Goal: Information Seeking & Learning: Learn about a topic

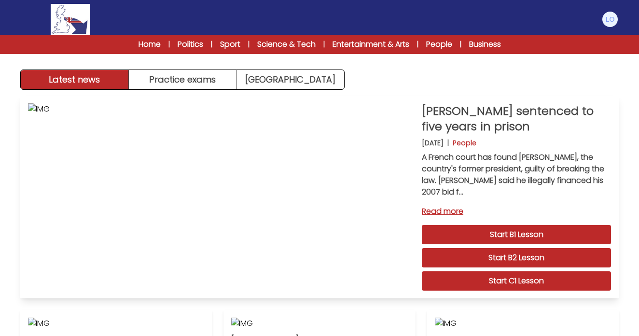
click at [454, 211] on link "Read more" at bounding box center [516, 212] width 189 height 12
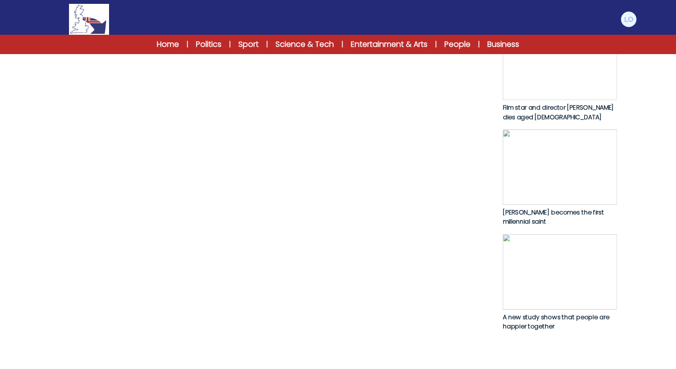
scroll to position [514, 0]
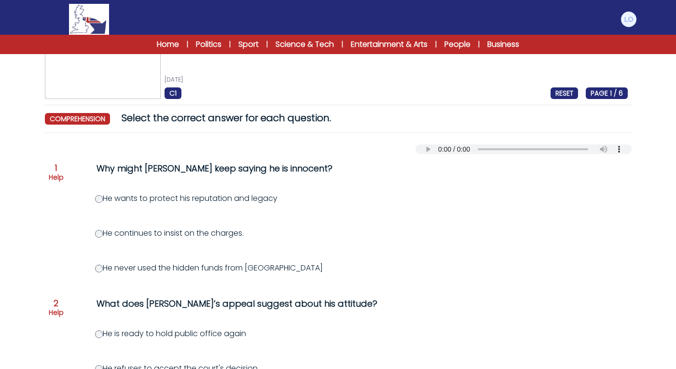
scroll to position [42, 0]
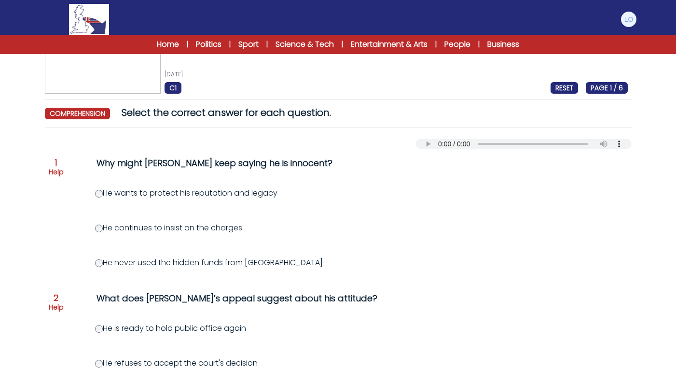
click at [237, 198] on label "He wants to protect his reputation and legacy" at bounding box center [186, 192] width 182 height 11
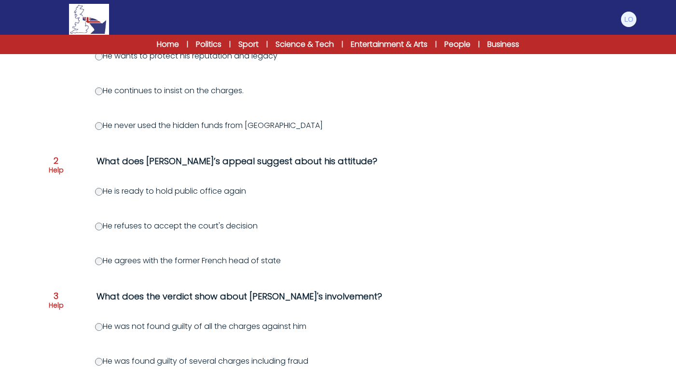
scroll to position [182, 0]
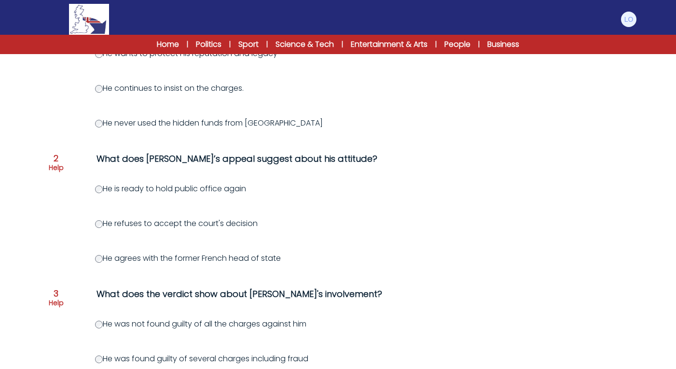
click at [258, 224] on label "He refuses to accept the court's decision" at bounding box center [176, 223] width 163 height 11
click at [260, 229] on div "He refuses to accept the court's decision" at bounding box center [384, 224] width 579 height 12
click at [240, 229] on label "He refuses to accept the court's decision" at bounding box center [176, 223] width 163 height 11
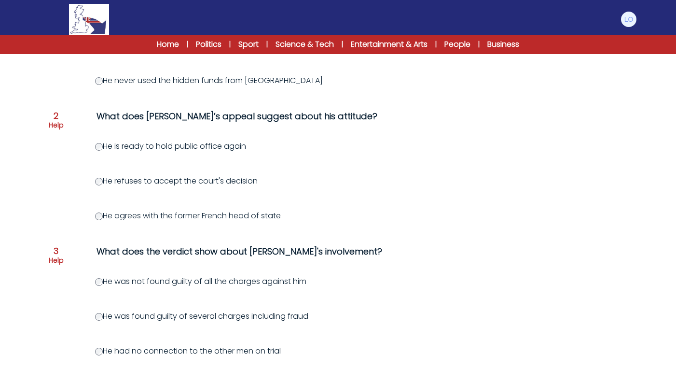
scroll to position [237, 0]
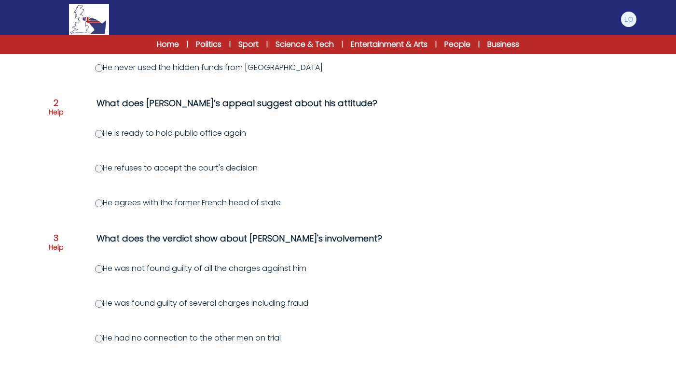
click at [102, 274] on label "He was not found guilty of all the charges against him" at bounding box center [200, 268] width 211 height 11
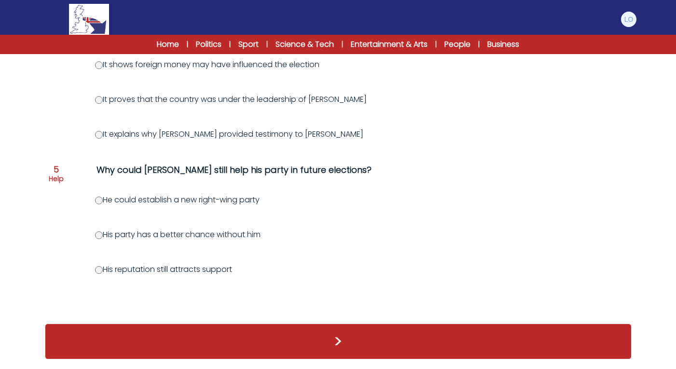
scroll to position [581, 0]
click at [278, 334] on button ">" at bounding box center [338, 341] width 587 height 36
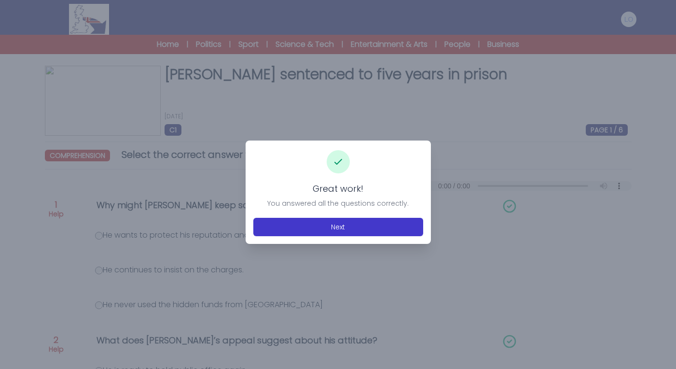
click at [339, 227] on button "Next" at bounding box center [338, 227] width 170 height 18
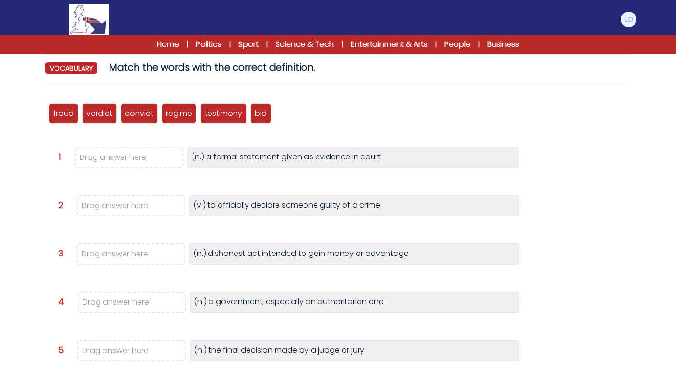
scroll to position [90, 0]
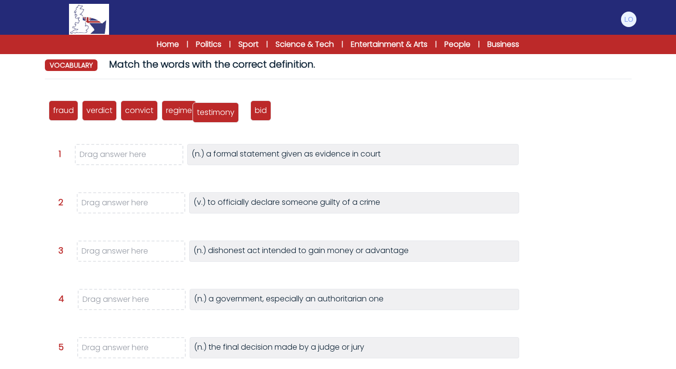
drag, startPoint x: 215, startPoint y: 113, endPoint x: 208, endPoint y: 114, distance: 6.9
click at [208, 114] on p "testimony" at bounding box center [216, 113] width 38 height 12
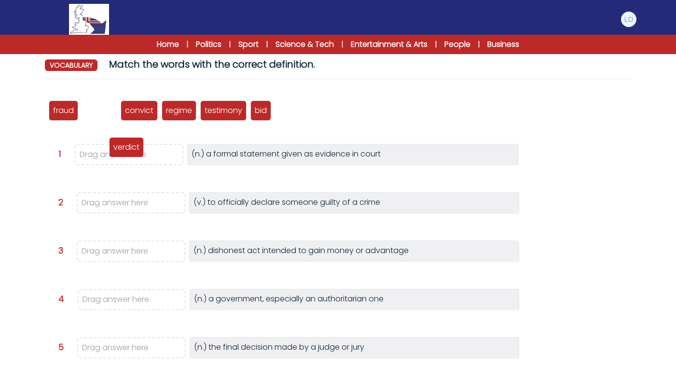
drag, startPoint x: 85, startPoint y: 115, endPoint x: 112, endPoint y: 152, distance: 45.6
click at [112, 152] on div "verdict" at bounding box center [126, 147] width 35 height 20
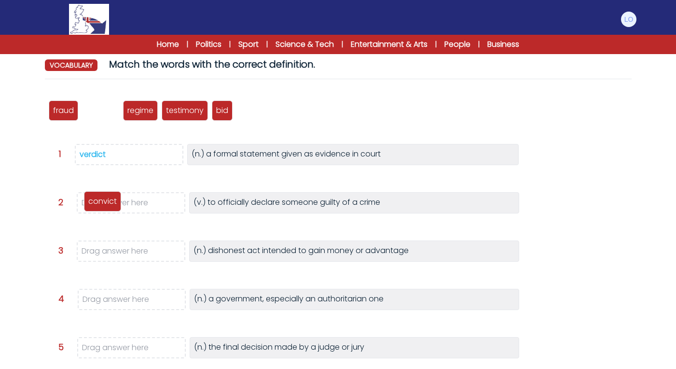
drag, startPoint x: 95, startPoint y: 111, endPoint x: 97, endPoint y: 205, distance: 93.7
click at [97, 205] on p "convict" at bounding box center [102, 202] width 28 height 12
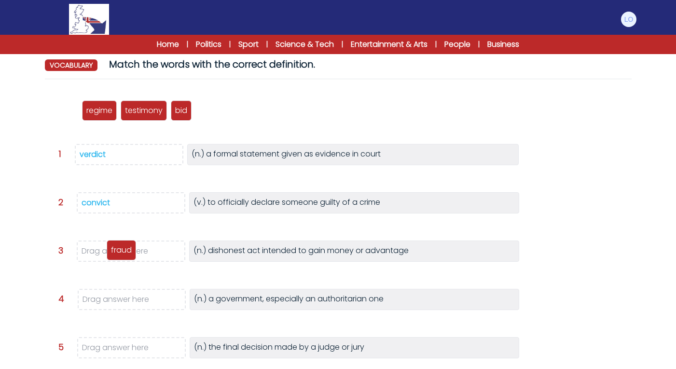
drag, startPoint x: 60, startPoint y: 112, endPoint x: 118, endPoint y: 251, distance: 151.1
click at [118, 251] on p "fraud" at bounding box center [121, 250] width 21 height 12
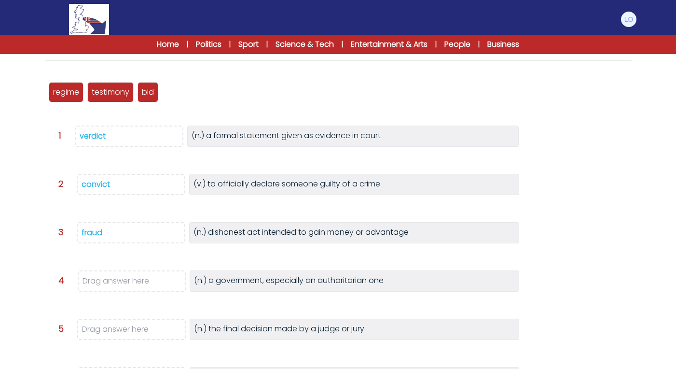
scroll to position [112, 0]
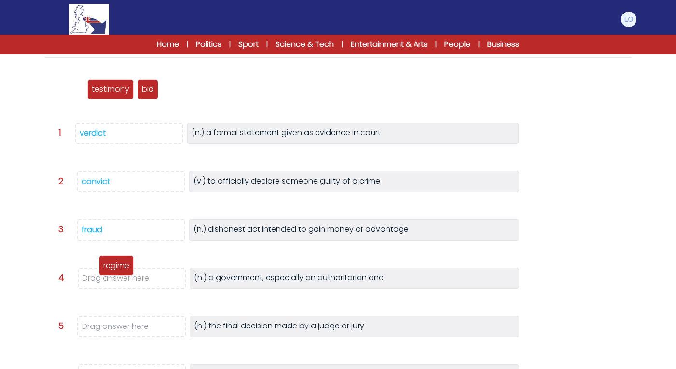
drag, startPoint x: 73, startPoint y: 90, endPoint x: 123, endPoint y: 266, distance: 182.6
click at [124, 266] on p "regime" at bounding box center [116, 266] width 26 height 12
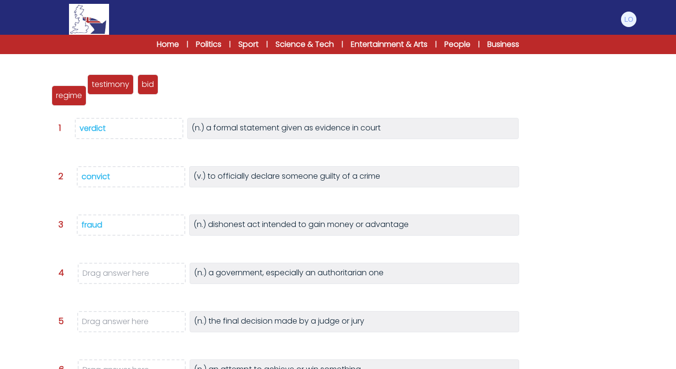
scroll to position [122, 0]
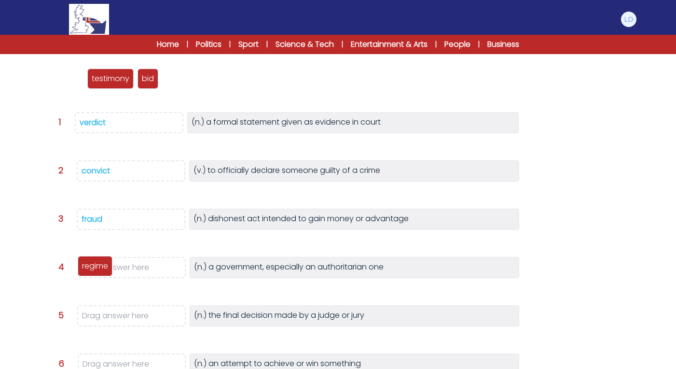
drag, startPoint x: 74, startPoint y: 73, endPoint x: 104, endPoint y: 267, distance: 196.3
click at [104, 267] on p "regime" at bounding box center [95, 266] width 26 height 12
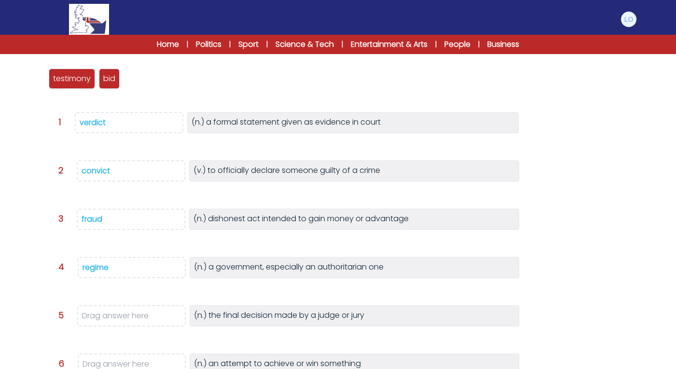
click at [86, 123] on div "verdict" at bounding box center [93, 122] width 26 height 11
drag, startPoint x: 142, startPoint y: 81, endPoint x: 118, endPoint y: 322, distance: 242.6
click at [118, 322] on span "verdict" at bounding box center [118, 319] width 26 height 11
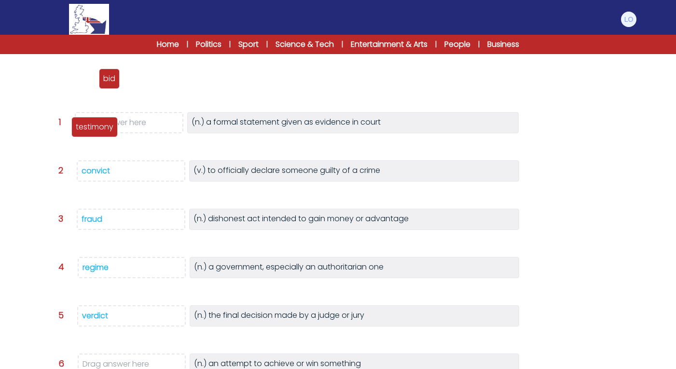
drag, startPoint x: 80, startPoint y: 75, endPoint x: 102, endPoint y: 124, distance: 53.3
click at [102, 124] on p "testimony" at bounding box center [95, 127] width 38 height 12
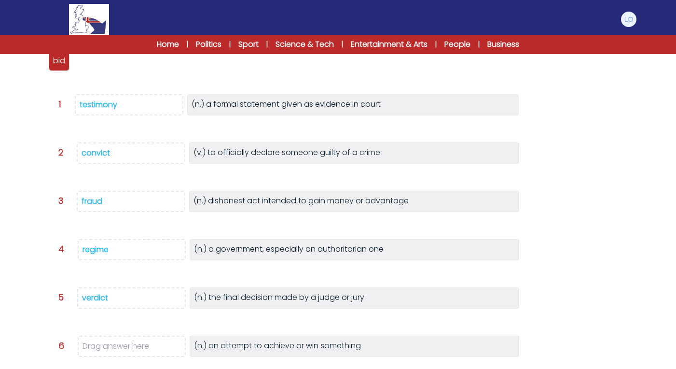
scroll to position [139, 0]
drag, startPoint x: 56, startPoint y: 62, endPoint x: 123, endPoint y: 353, distance: 299.0
click at [123, 353] on p "bid" at bounding box center [126, 355] width 12 height 12
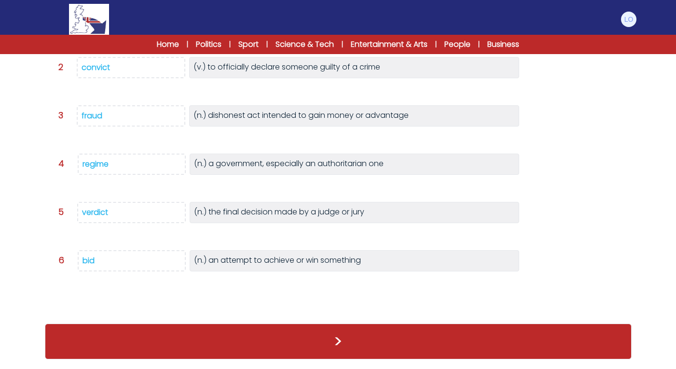
scroll to position [205, 0]
click at [230, 341] on button ">" at bounding box center [338, 341] width 587 height 36
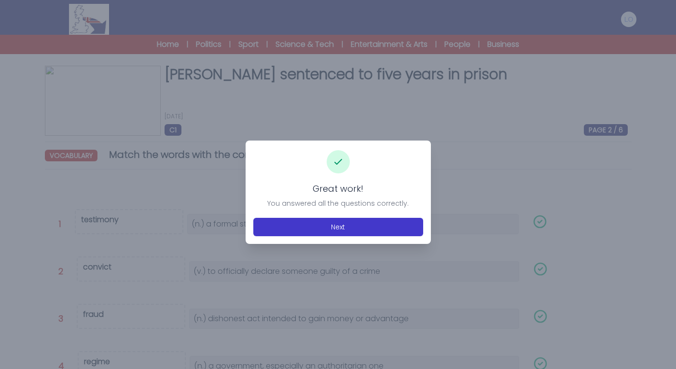
click at [352, 231] on button "Next" at bounding box center [338, 227] width 170 height 18
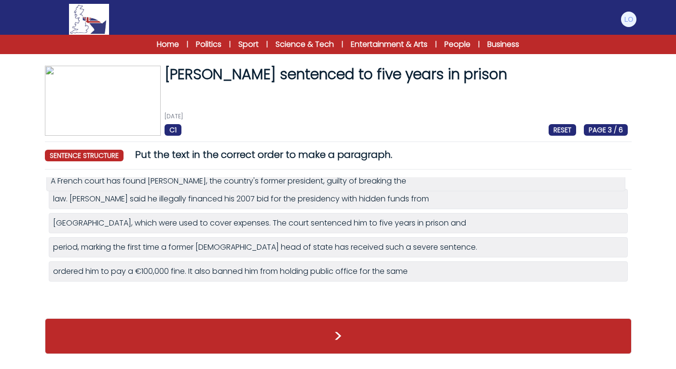
drag, startPoint x: 184, startPoint y: 254, endPoint x: 182, endPoint y: 188, distance: 65.7
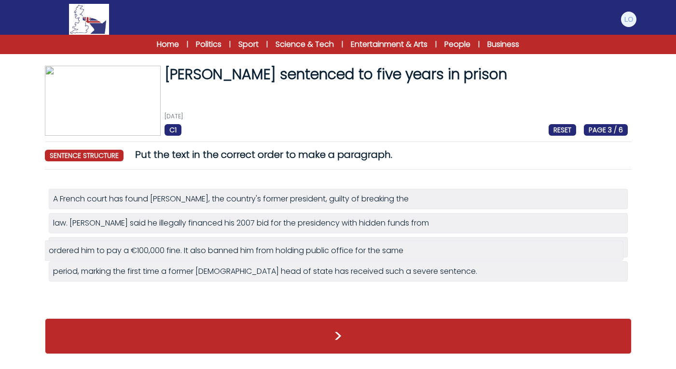
drag, startPoint x: 192, startPoint y: 295, endPoint x: 188, endPoint y: 251, distance: 45.1
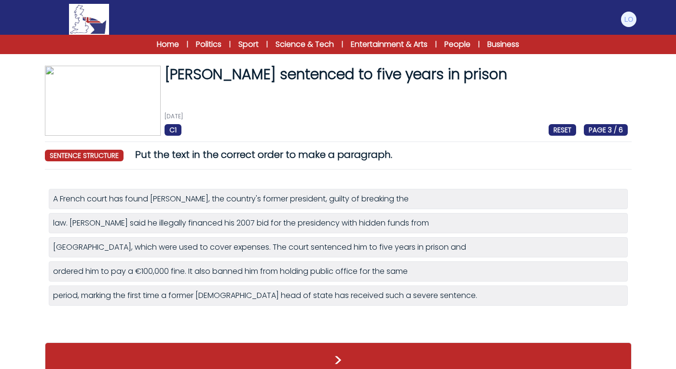
click at [218, 351] on button ">" at bounding box center [338, 360] width 587 height 36
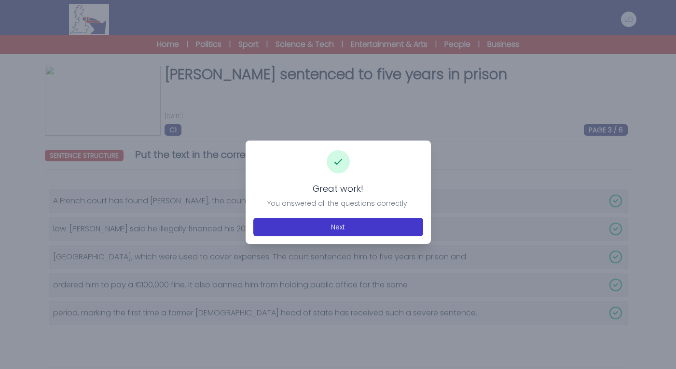
click at [347, 228] on button "Next" at bounding box center [338, 227] width 170 height 18
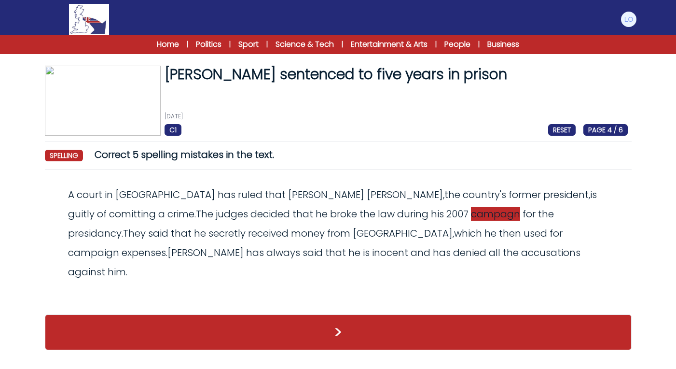
click at [471, 209] on span "campagn" at bounding box center [495, 214] width 49 height 14
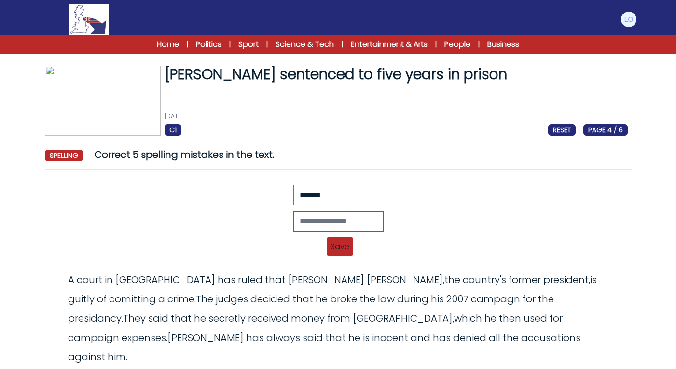
click at [296, 216] on input "text" at bounding box center [339, 221] width 90 height 20
type input "********"
click at [338, 245] on span "Save" at bounding box center [340, 246] width 27 height 19
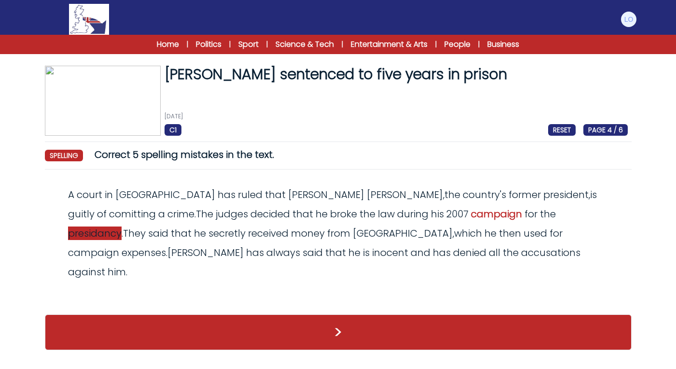
click at [450, 207] on div "A court in [GEOGRAPHIC_DATA] has ruled that [PERSON_NAME] , the country ' s for…" at bounding box center [338, 233] width 579 height 97
click at [122, 226] on span "presidancy" at bounding box center [95, 233] width 54 height 14
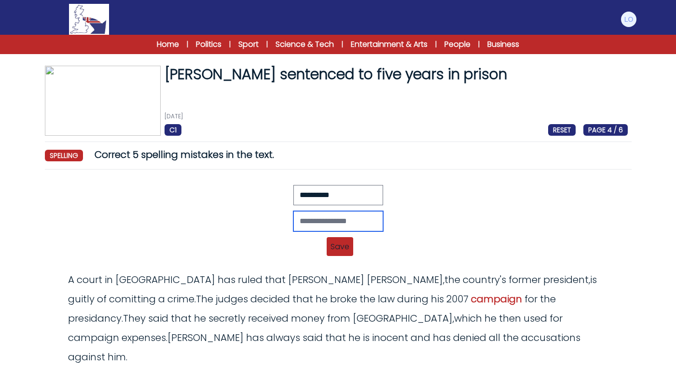
click at [295, 221] on input "text" at bounding box center [339, 221] width 90 height 20
type input "**********"
click at [344, 246] on span "Save" at bounding box center [340, 246] width 27 height 19
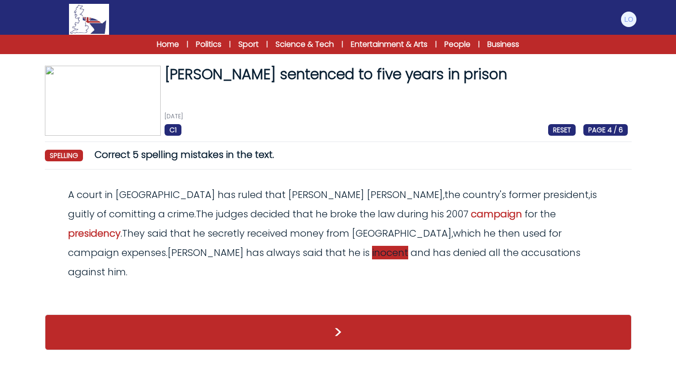
click at [372, 251] on span "inocent" at bounding box center [390, 253] width 36 height 14
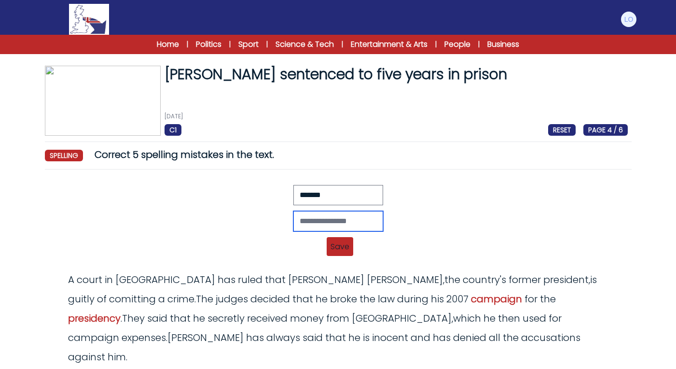
click at [322, 218] on input "text" at bounding box center [339, 221] width 90 height 20
type input "********"
click at [343, 254] on span "Save" at bounding box center [340, 246] width 27 height 19
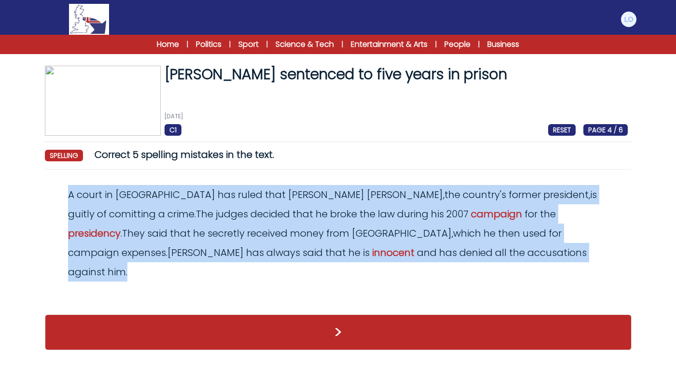
drag, startPoint x: 67, startPoint y: 192, endPoint x: 350, endPoint y: 248, distance: 288.8
click at [350, 248] on div "A court in France has ruled that Nicolas Sarkozy , the country ' s former presi…" at bounding box center [338, 233] width 579 height 97
copy odiv "A court in France has ruled that Nicolas Sarkozy , the country ' s former presi…"
click at [366, 180] on div "Revert Save A court in France has ruled that Nicolas Sarkozy, the country's for…" at bounding box center [338, 240] width 587 height 127
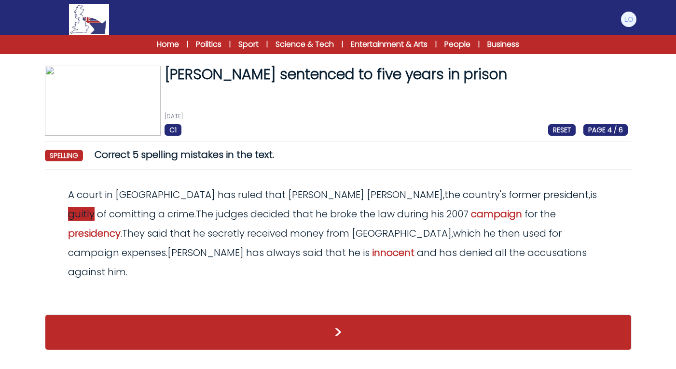
click at [95, 207] on span "guitly" at bounding box center [81, 214] width 27 height 14
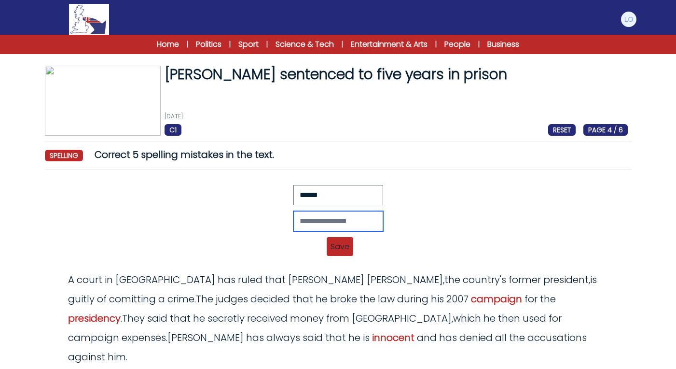
click at [294, 221] on input "text" at bounding box center [339, 221] width 90 height 20
type input "*******"
click at [334, 249] on span "Save" at bounding box center [340, 246] width 27 height 19
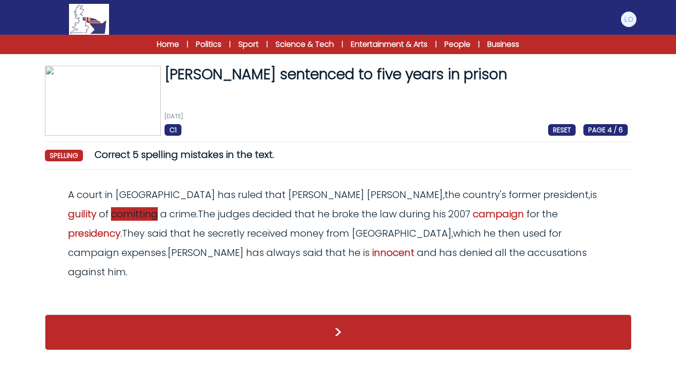
click at [158, 207] on span "comitting" at bounding box center [134, 214] width 47 height 14
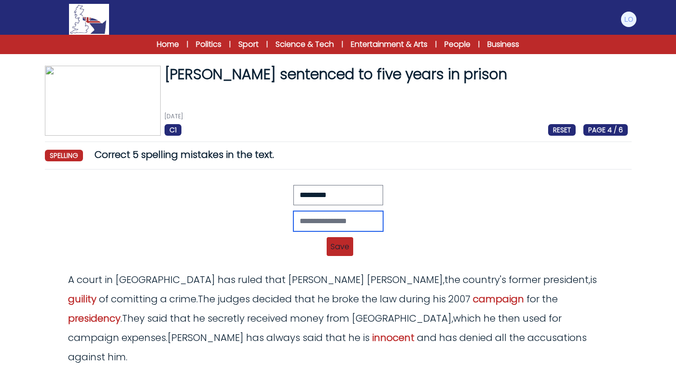
click at [294, 220] on input "text" at bounding box center [339, 221] width 90 height 20
type input "**********"
click at [327, 246] on span "Save" at bounding box center [340, 246] width 27 height 19
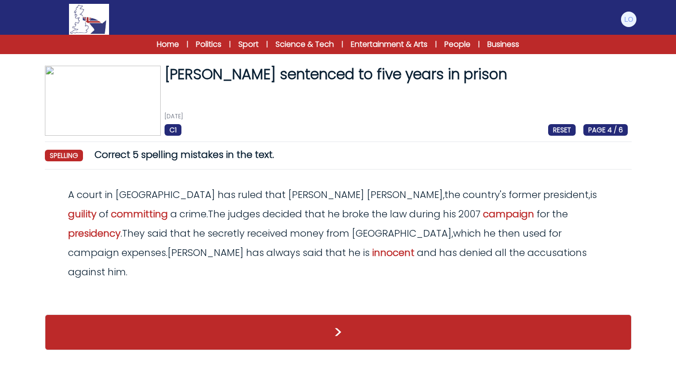
click at [388, 314] on button ">" at bounding box center [338, 332] width 587 height 36
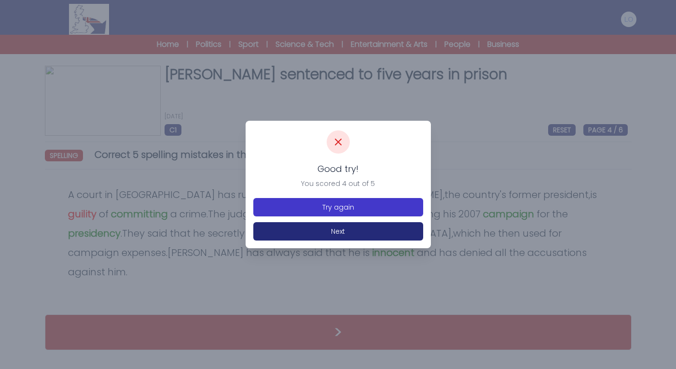
click at [352, 208] on button "Try again" at bounding box center [338, 207] width 170 height 18
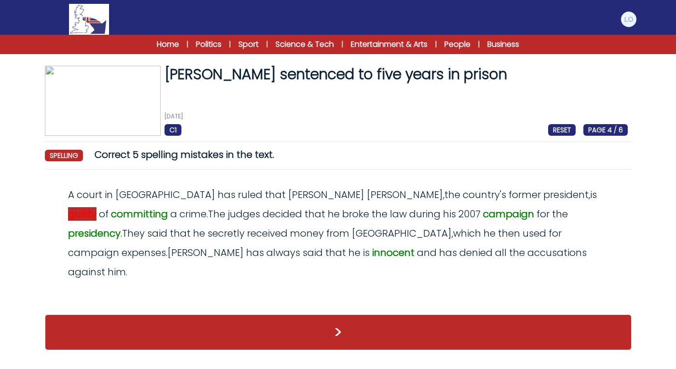
click at [97, 207] on span "guility" at bounding box center [82, 214] width 28 height 14
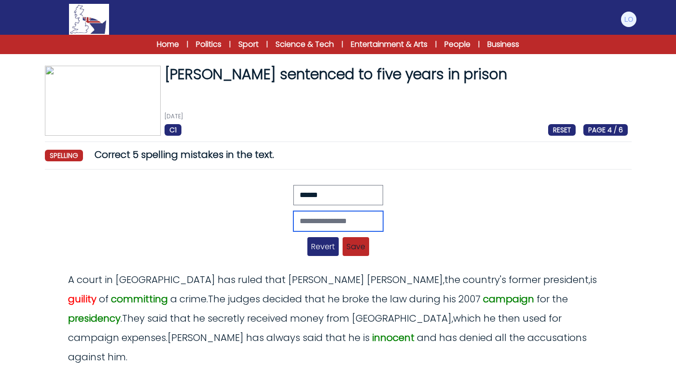
click at [327, 224] on input "text" at bounding box center [339, 221] width 90 height 20
type input "******"
click at [346, 244] on span "Save" at bounding box center [356, 246] width 27 height 19
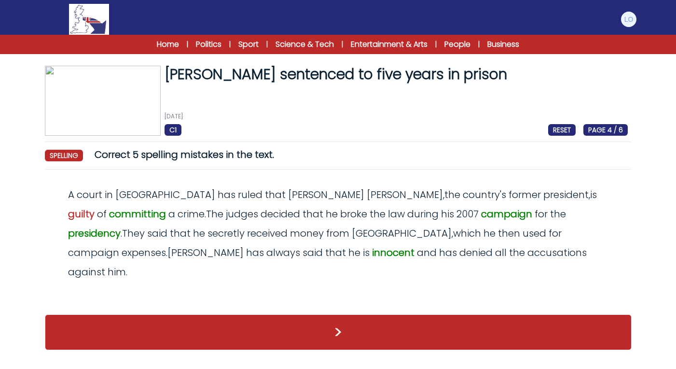
scroll to position [5, 0]
click at [404, 314] on button ">" at bounding box center [338, 332] width 587 height 36
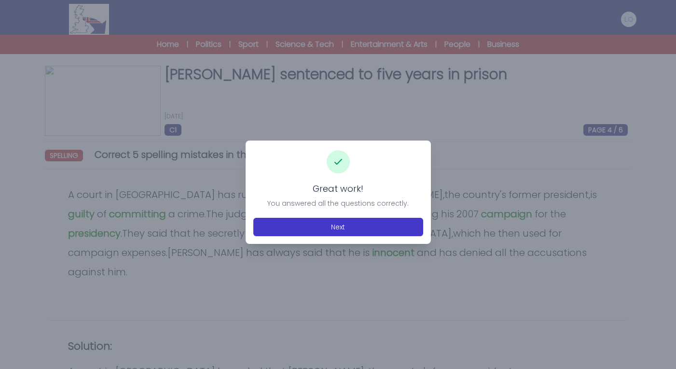
click at [339, 227] on button "Next" at bounding box center [338, 227] width 170 height 18
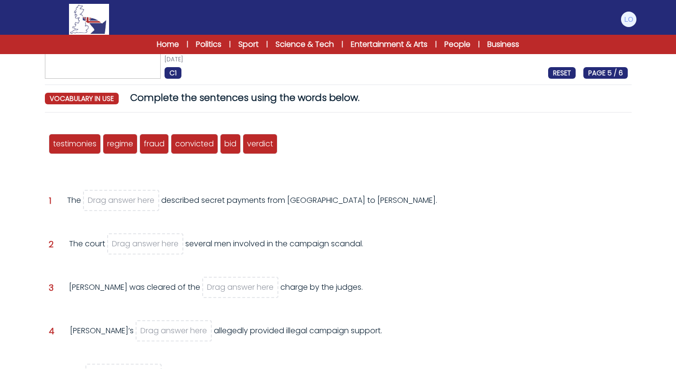
scroll to position [63, 0]
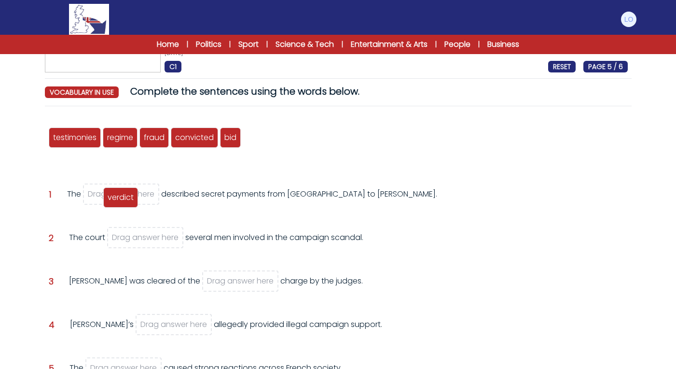
drag, startPoint x: 257, startPoint y: 141, endPoint x: 117, endPoint y: 201, distance: 152.3
click at [117, 201] on span "verdict" at bounding box center [121, 197] width 26 height 11
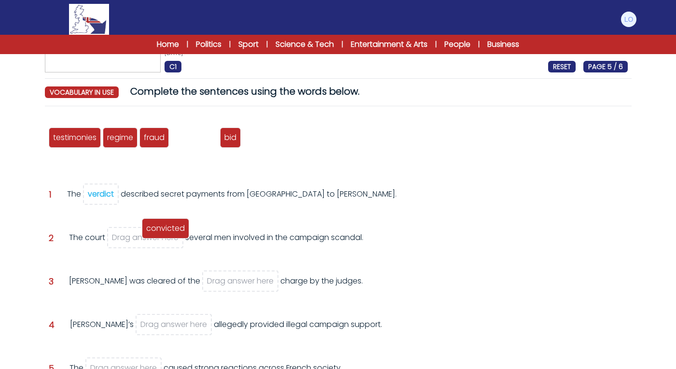
drag, startPoint x: 199, startPoint y: 139, endPoint x: 167, endPoint y: 232, distance: 98.9
click at [167, 232] on span "convicted" at bounding box center [165, 228] width 39 height 11
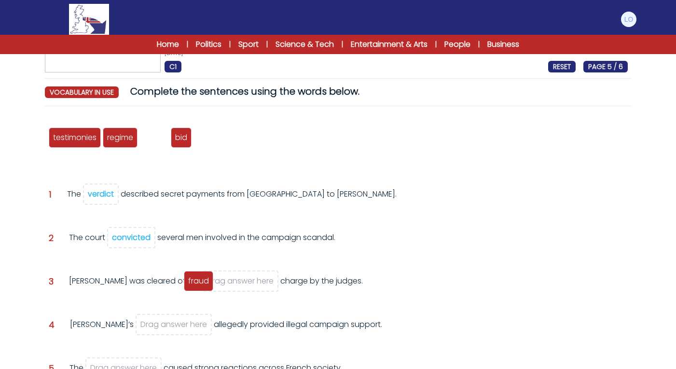
drag, startPoint x: 146, startPoint y: 136, endPoint x: 190, endPoint y: 280, distance: 150.1
click at [190, 280] on span "fraud" at bounding box center [198, 280] width 21 height 11
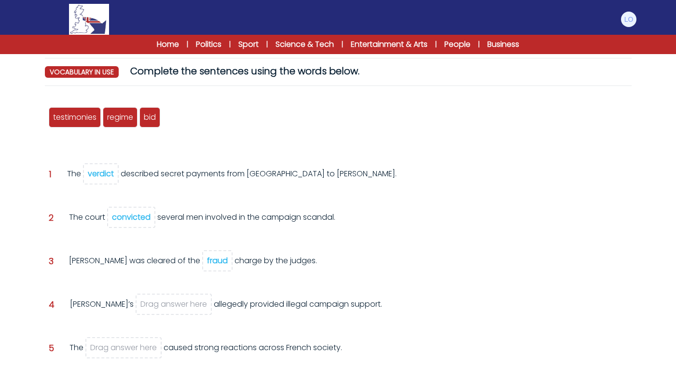
scroll to position [89, 0]
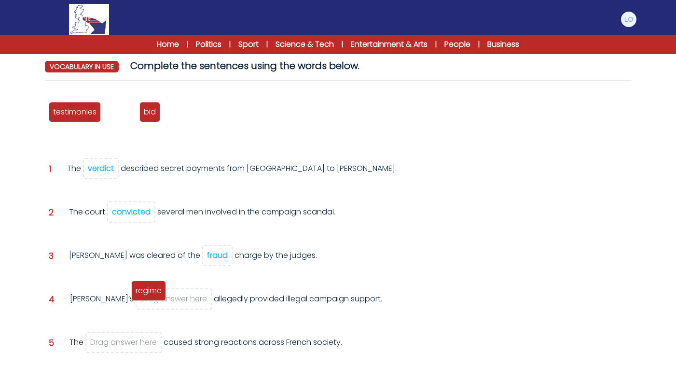
drag, startPoint x: 117, startPoint y: 109, endPoint x: 144, endPoint y: 296, distance: 188.8
click at [144, 296] on span "regime" at bounding box center [149, 290] width 26 height 11
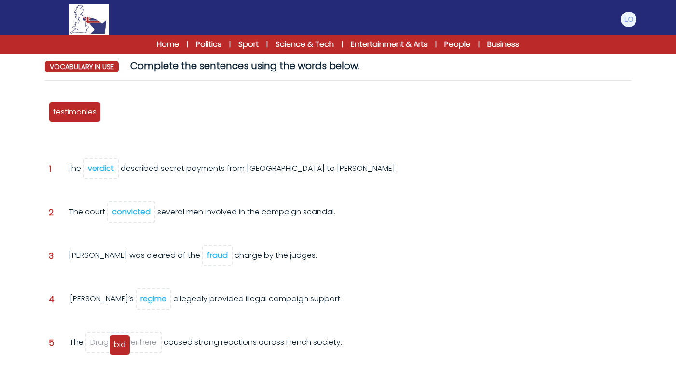
drag, startPoint x: 111, startPoint y: 113, endPoint x: 116, endPoint y: 346, distance: 232.3
click at [116, 346] on span "bid" at bounding box center [120, 344] width 12 height 11
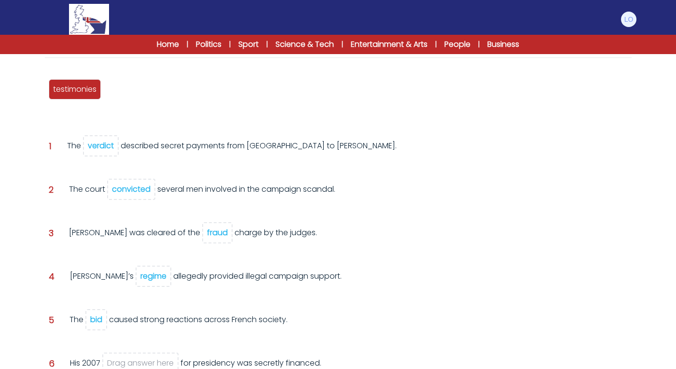
scroll to position [134, 0]
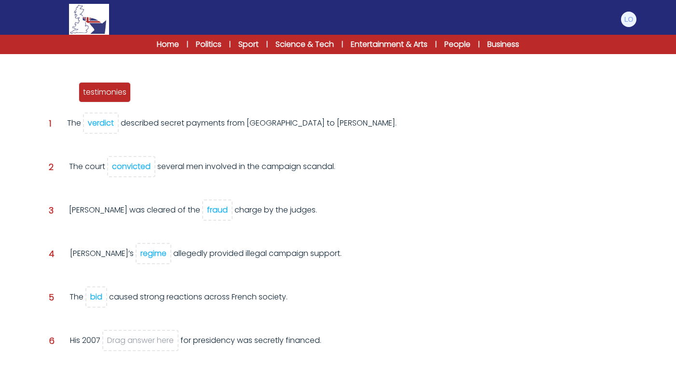
drag, startPoint x: 82, startPoint y: 69, endPoint x: 112, endPoint y: 94, distance: 38.7
click at [112, 94] on span "testimonies" at bounding box center [104, 91] width 43 height 11
drag, startPoint x: 101, startPoint y: 291, endPoint x: 131, endPoint y: 342, distance: 59.7
click at [131, 342] on div "testimonies regime fraud convicted bid verdict Question 1 The" at bounding box center [338, 218] width 587 height 350
click at [131, 342] on span "Drag answer here" at bounding box center [140, 340] width 67 height 11
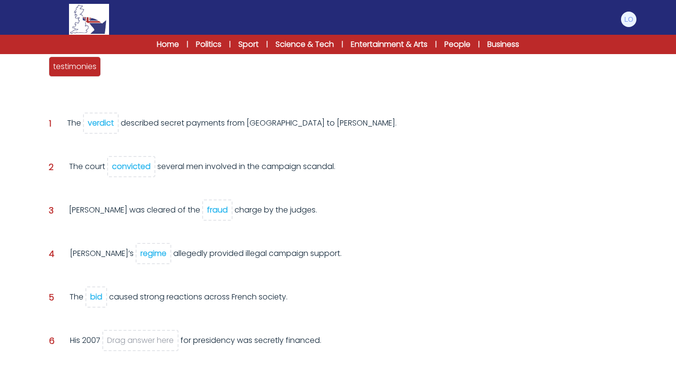
click at [99, 297] on div "bid" at bounding box center [96, 296] width 12 height 11
click at [101, 123] on div "verdict" at bounding box center [101, 122] width 26 height 11
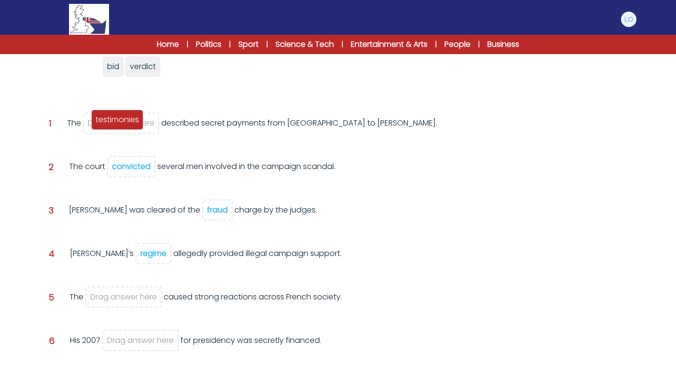
drag, startPoint x: 80, startPoint y: 70, endPoint x: 122, endPoint y: 124, distance: 68.0
click at [122, 124] on span "testimonies" at bounding box center [117, 119] width 43 height 11
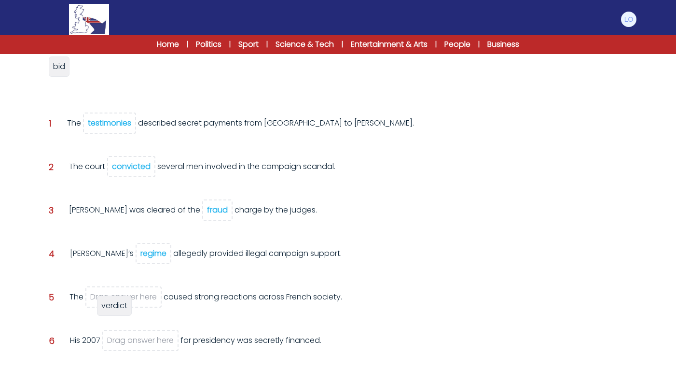
drag, startPoint x: 77, startPoint y: 67, endPoint x: 101, endPoint y: 302, distance: 235.9
click at [101, 302] on span "verdict" at bounding box center [114, 305] width 26 height 11
drag, startPoint x: 57, startPoint y: 70, endPoint x: 122, endPoint y: 350, distance: 288.3
click at [123, 346] on span "bid" at bounding box center [117, 340] width 12 height 11
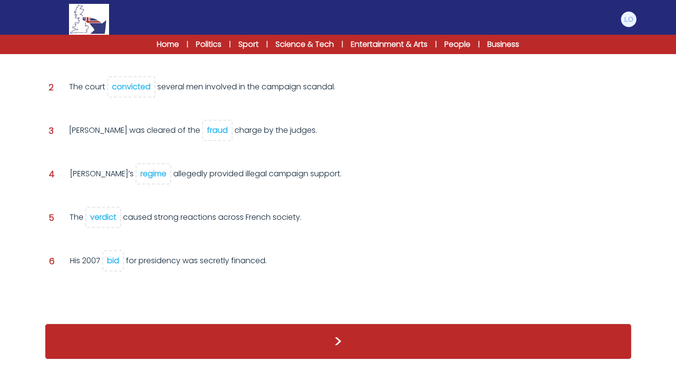
scroll to position [194, 0]
click at [287, 347] on button ">" at bounding box center [338, 341] width 587 height 36
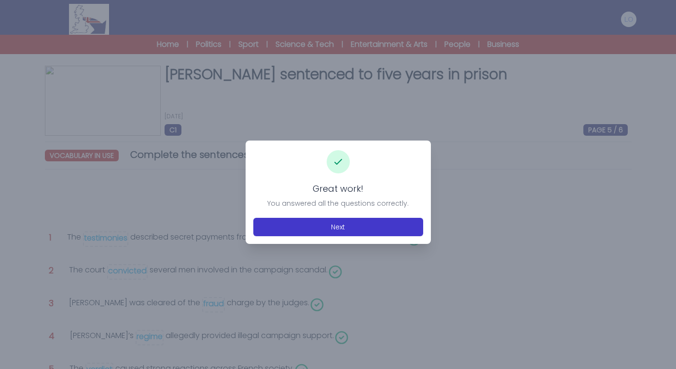
click at [341, 220] on button "Next" at bounding box center [338, 227] width 170 height 18
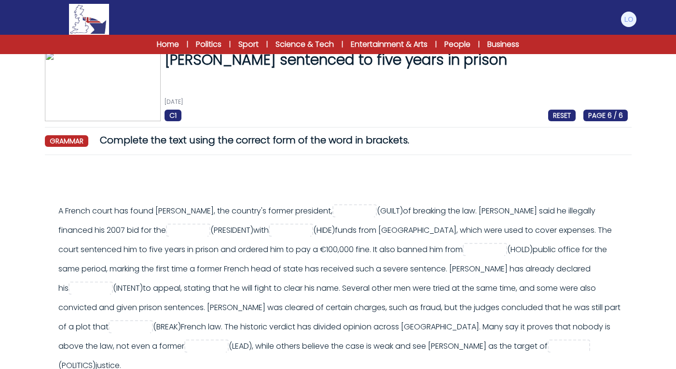
scroll to position [16, 0]
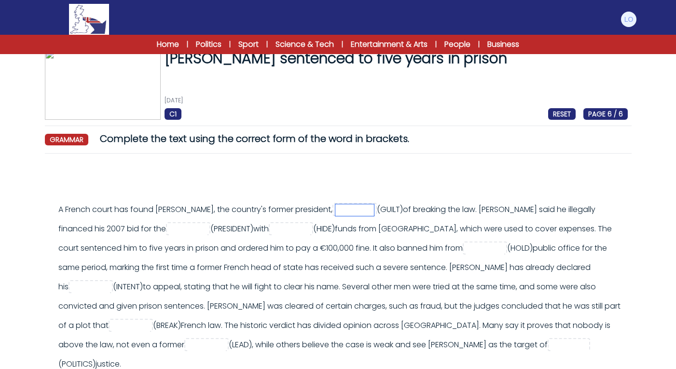
click at [374, 207] on input "text" at bounding box center [355, 210] width 39 height 12
type input "******"
click at [223, 222] on div "A French court has found Nicolas Sarkozy, the country's former president, *****…" at bounding box center [343, 287] width 570 height 174
click at [208, 226] on input "text" at bounding box center [188, 230] width 39 height 12
type input "**********"
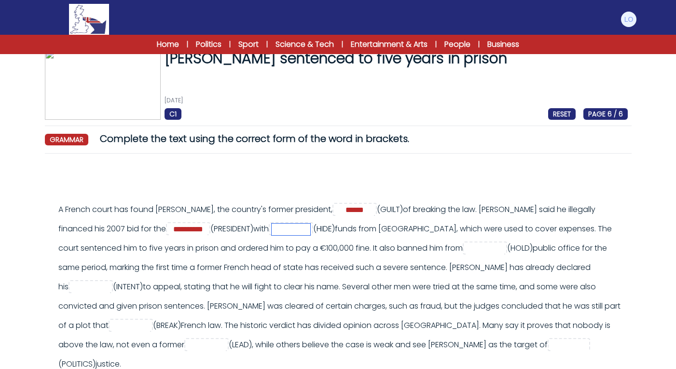
click at [310, 232] on input "text" at bounding box center [291, 230] width 39 height 12
type input "******"
type input "*********"
click at [544, 254] on div "A French court has found Nicolas Sarkozy, the country's former president, *****…" at bounding box center [343, 287] width 570 height 174
click at [504, 244] on input "text" at bounding box center [485, 249] width 39 height 12
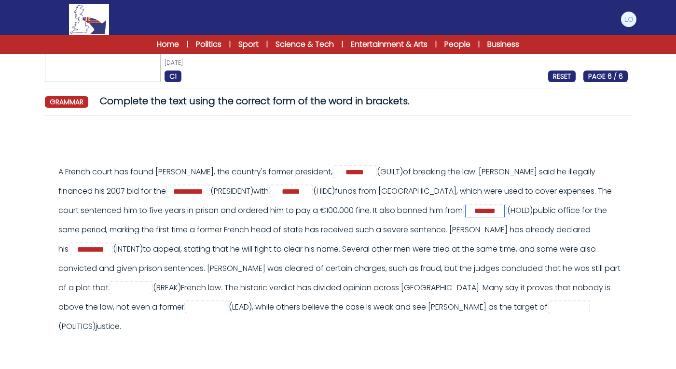
scroll to position [59, 0]
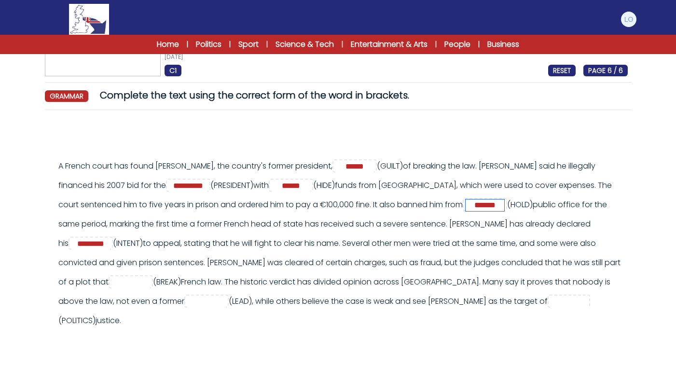
type input "*******"
type input "*****"
click at [226, 300] on input "text" at bounding box center [206, 302] width 39 height 12
type input "******"
drag, startPoint x: 170, startPoint y: 318, endPoint x: 174, endPoint y: 311, distance: 8.0
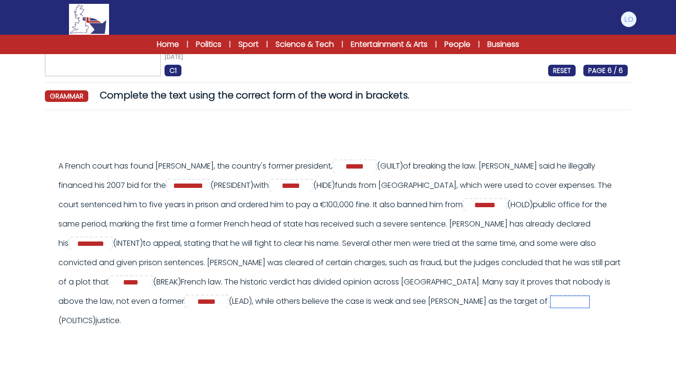
click at [551, 308] on input "text" at bounding box center [570, 302] width 39 height 12
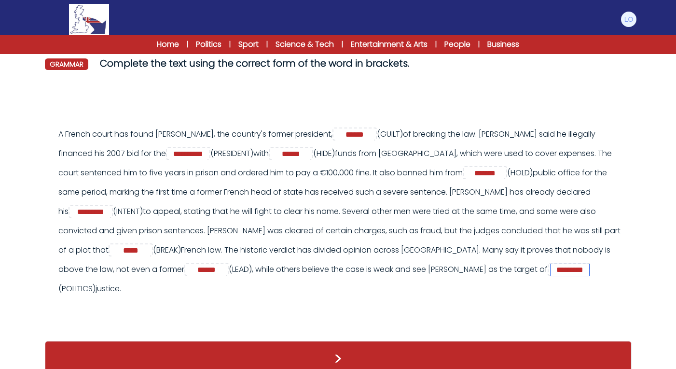
type input "*********"
click at [256, 349] on button ">" at bounding box center [338, 359] width 587 height 36
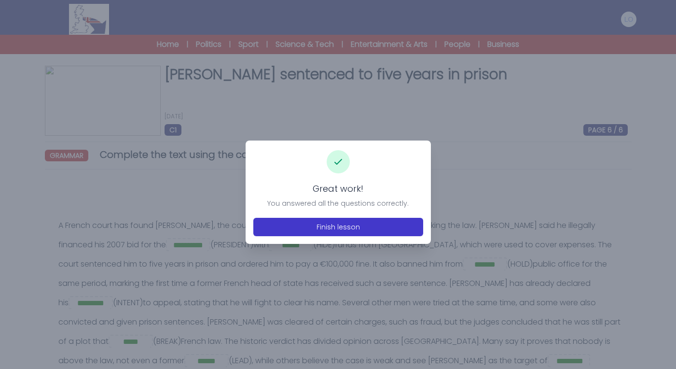
click at [347, 230] on button "Finish lesson" at bounding box center [338, 227] width 170 height 18
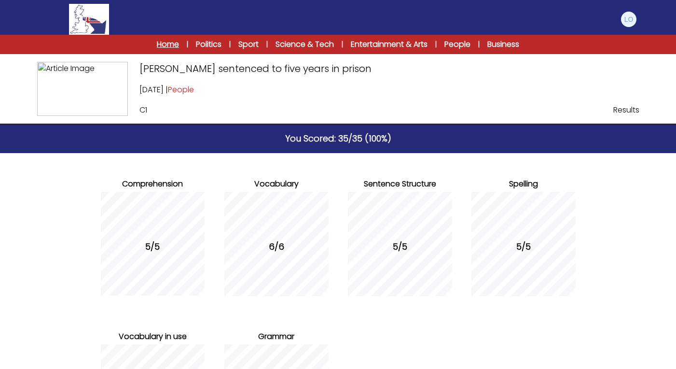
click at [157, 42] on link "Home" at bounding box center [168, 45] width 22 height 12
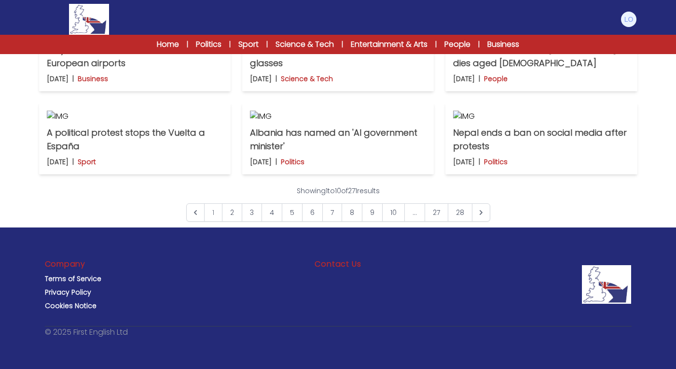
scroll to position [760, 0]
click at [462, 211] on link "28" at bounding box center [460, 212] width 25 height 18
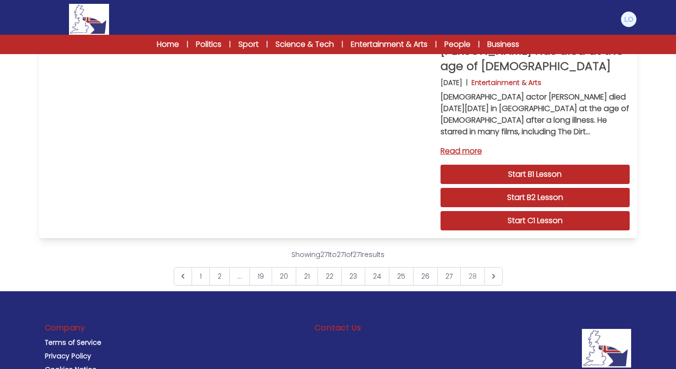
scroll to position [61, 0]
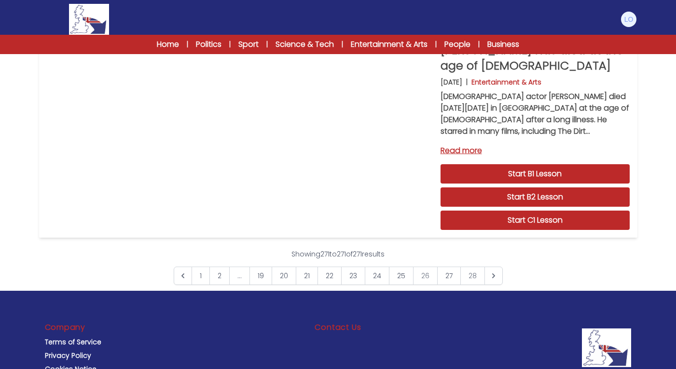
click at [424, 285] on link "26" at bounding box center [425, 275] width 25 height 18
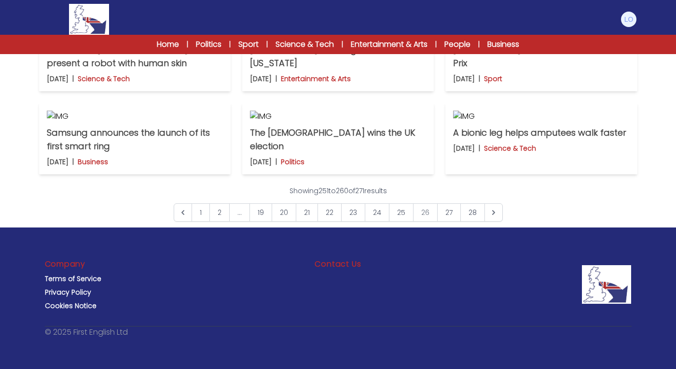
scroll to position [761, 0]
click at [355, 213] on link "23" at bounding box center [353, 212] width 24 height 18
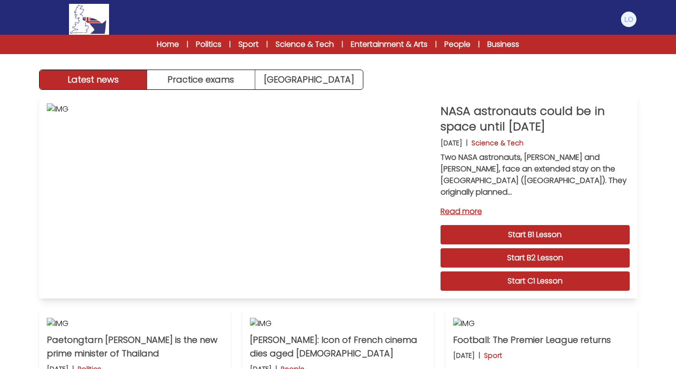
click at [480, 214] on link "Read more" at bounding box center [535, 212] width 189 height 12
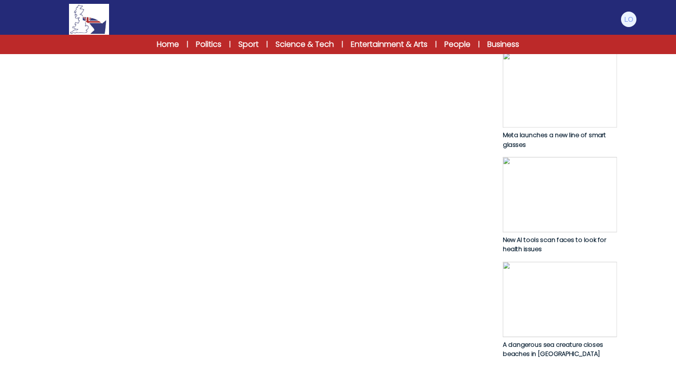
scroll to position [459, 0]
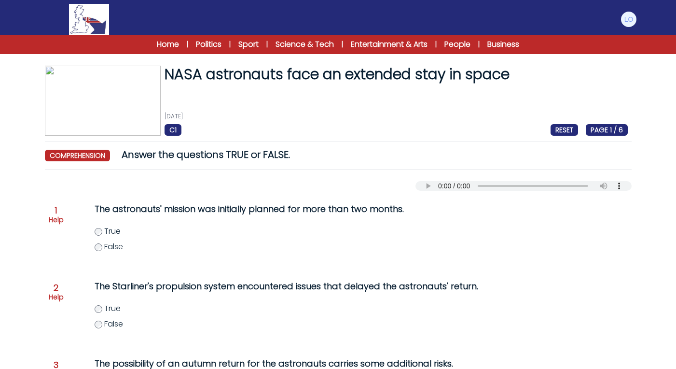
click at [114, 252] on span "False" at bounding box center [113, 246] width 19 height 11
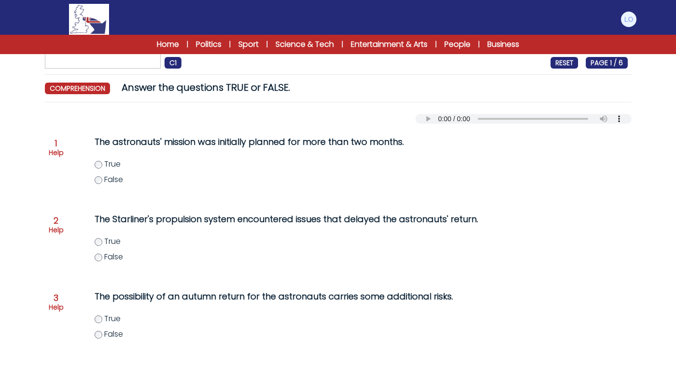
scroll to position [76, 0]
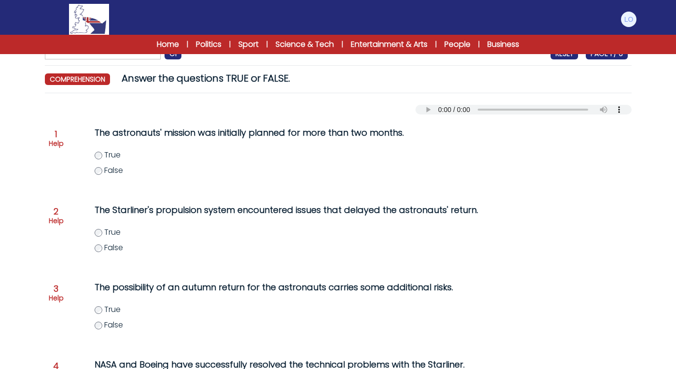
click at [115, 238] on span "True" at bounding box center [112, 231] width 16 height 11
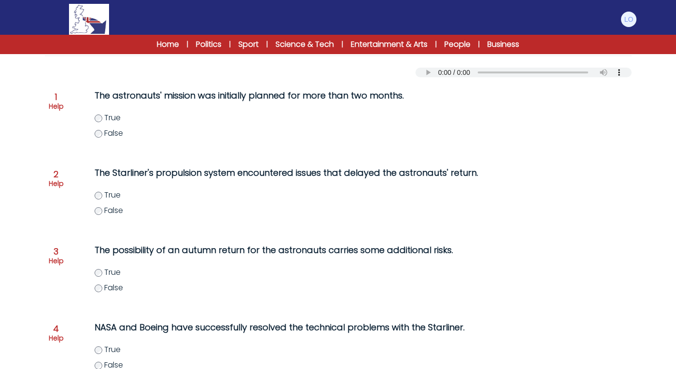
scroll to position [114, 0]
click at [114, 215] on span "False" at bounding box center [113, 209] width 19 height 11
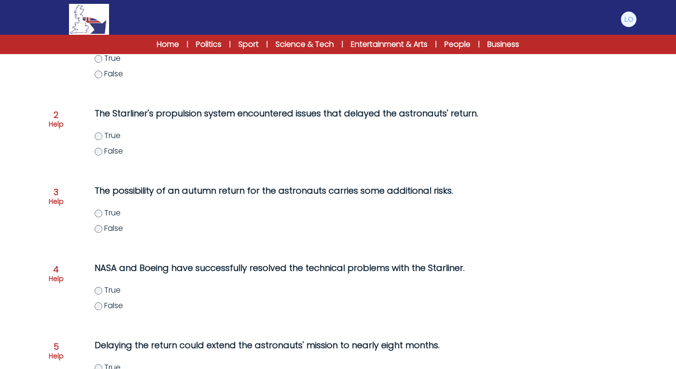
scroll to position [174, 0]
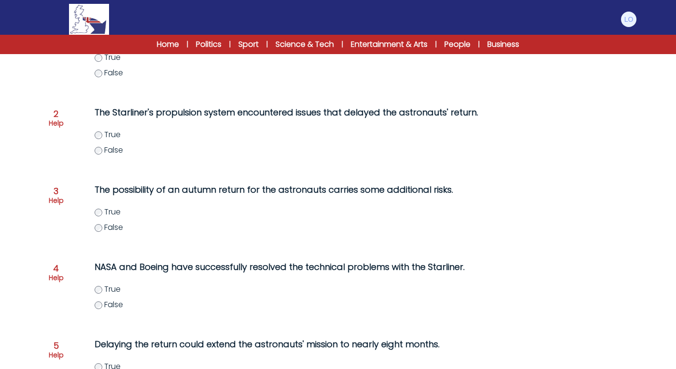
click at [112, 217] on span "True" at bounding box center [112, 211] width 16 height 11
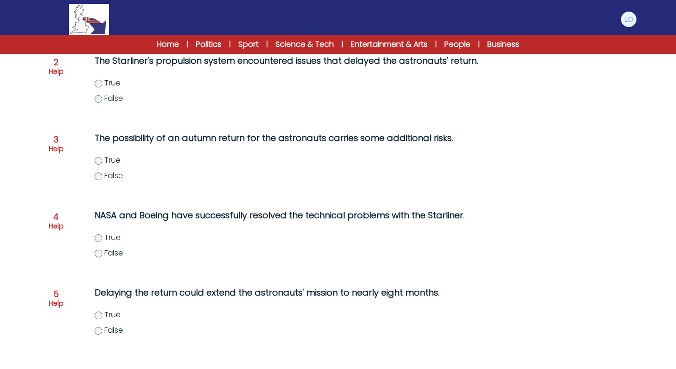
scroll to position [226, 0]
click at [112, 258] on span "False" at bounding box center [113, 252] width 19 height 11
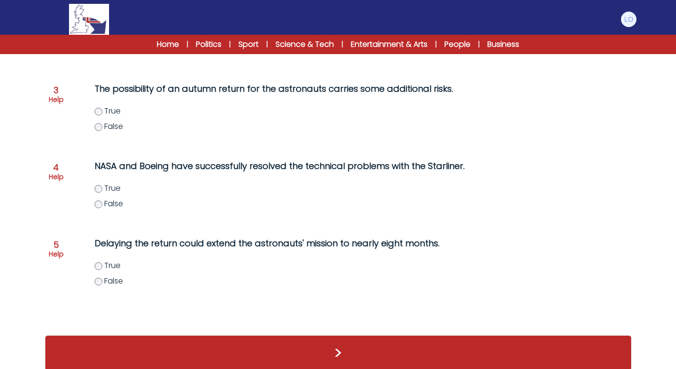
scroll to position [277, 0]
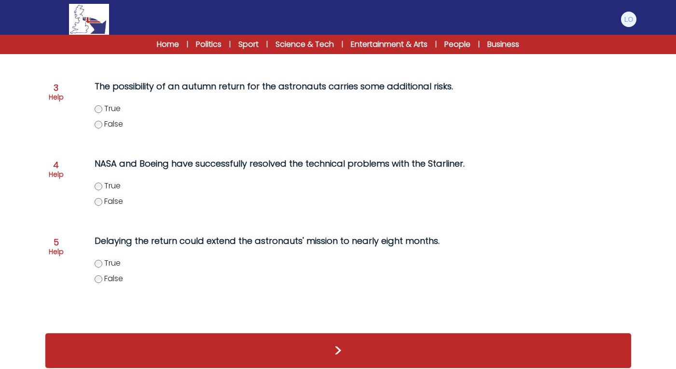
click at [109, 268] on span "True" at bounding box center [112, 262] width 16 height 11
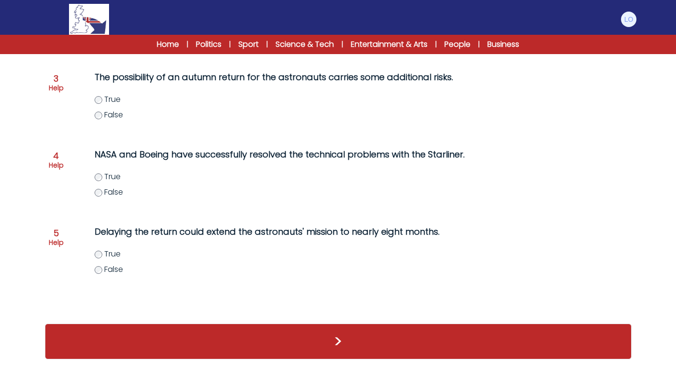
scroll to position [305, 0]
click at [204, 335] on button ">" at bounding box center [338, 341] width 587 height 36
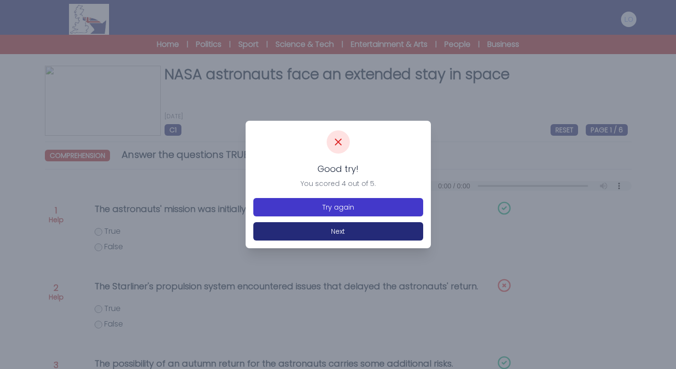
click at [327, 204] on button "Try again" at bounding box center [338, 207] width 170 height 18
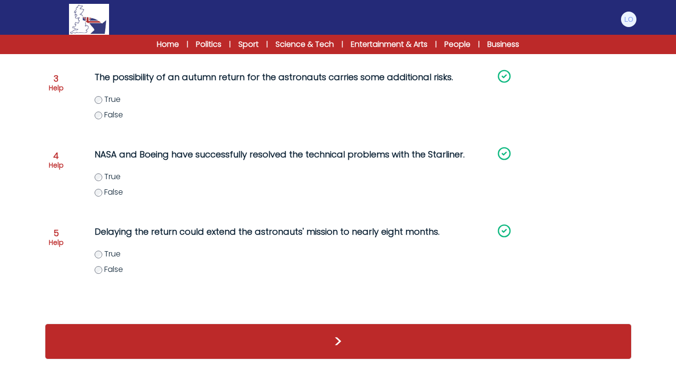
scroll to position [305, 0]
click at [196, 336] on button ">" at bounding box center [338, 341] width 587 height 36
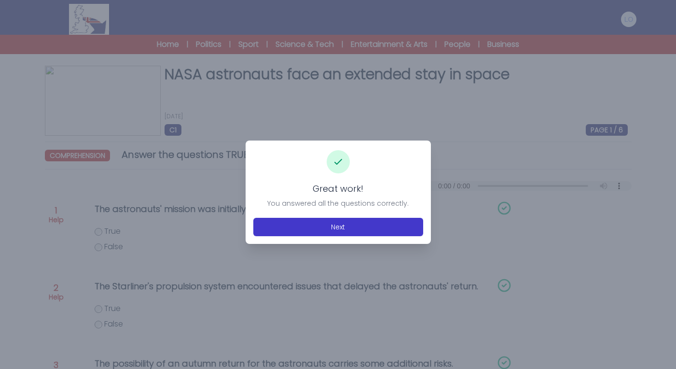
click at [311, 225] on button "Next" at bounding box center [338, 227] width 170 height 18
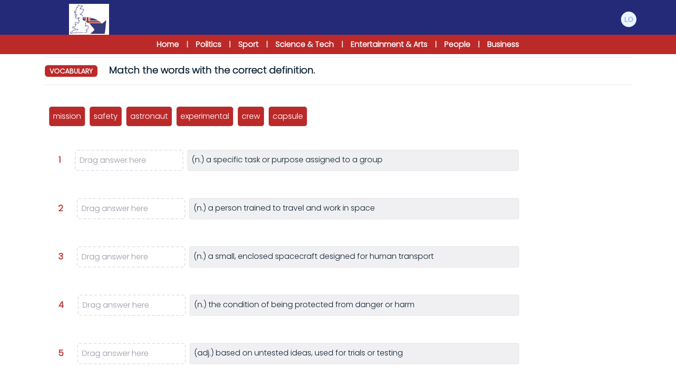
scroll to position [86, 0]
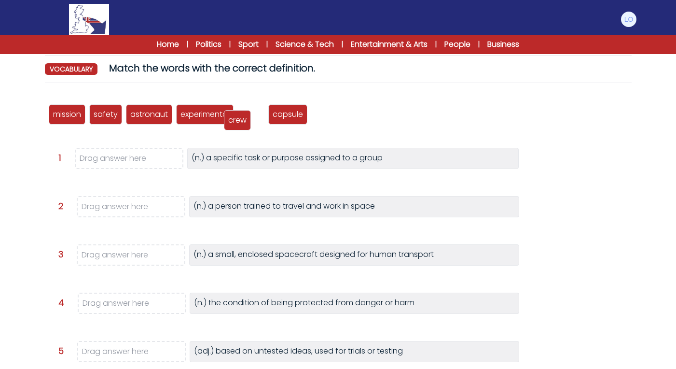
drag, startPoint x: 253, startPoint y: 117, endPoint x: 236, endPoint y: 124, distance: 19.3
click at [236, 124] on p "crew" at bounding box center [237, 120] width 18 height 12
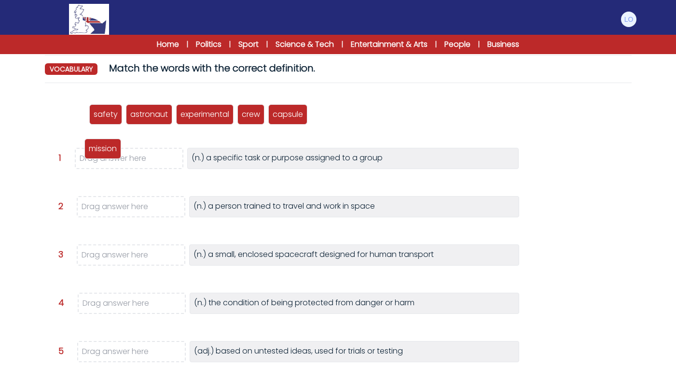
drag, startPoint x: 70, startPoint y: 118, endPoint x: 105, endPoint y: 153, distance: 49.8
click at [105, 153] on p "mission" at bounding box center [103, 149] width 28 height 12
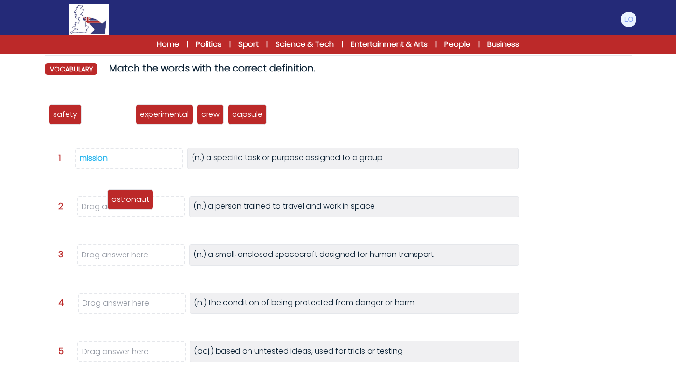
drag, startPoint x: 94, startPoint y: 117, endPoint x: 117, endPoint y: 210, distance: 95.5
click at [117, 205] on p "astronaut" at bounding box center [131, 200] width 38 height 12
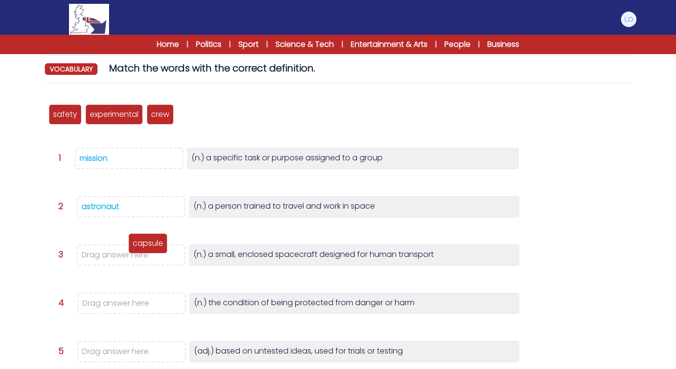
drag, startPoint x: 190, startPoint y: 116, endPoint x: 138, endPoint y: 248, distance: 141.9
click at [138, 249] on p "capsule" at bounding box center [148, 244] width 30 height 12
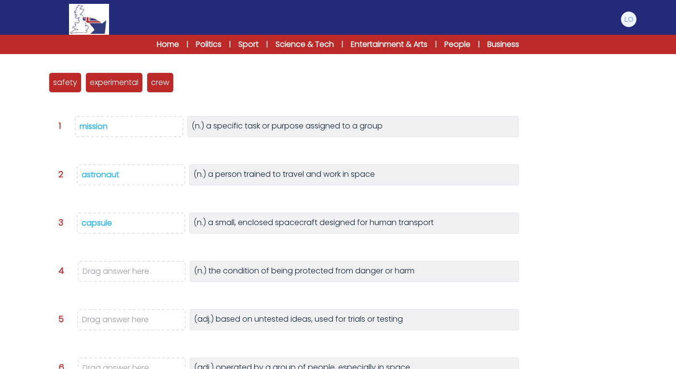
scroll to position [113, 0]
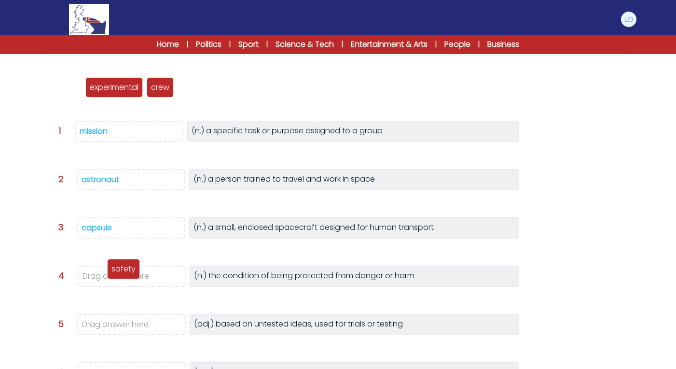
drag, startPoint x: 72, startPoint y: 91, endPoint x: 131, endPoint y: 274, distance: 192.7
click at [131, 274] on p "safety" at bounding box center [124, 269] width 24 height 12
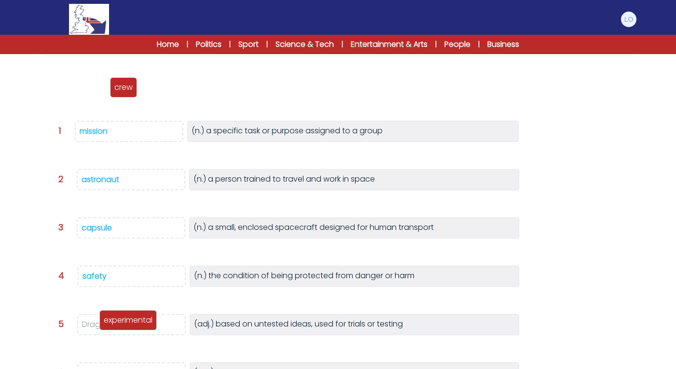
drag, startPoint x: 86, startPoint y: 86, endPoint x: 137, endPoint y: 320, distance: 239.6
click at [137, 320] on p "experimental" at bounding box center [128, 320] width 49 height 12
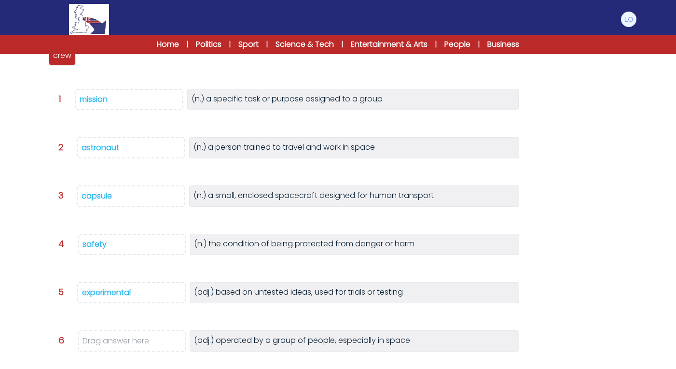
scroll to position [143, 0]
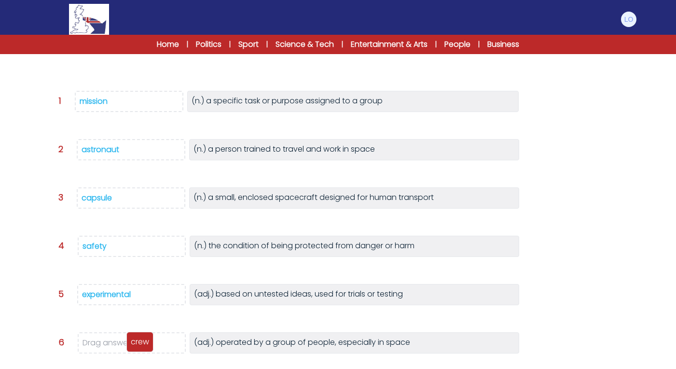
drag, startPoint x: 70, startPoint y: 65, endPoint x: 147, endPoint y: 350, distance: 295.2
click at [147, 350] on div "crew" at bounding box center [139, 342] width 27 height 20
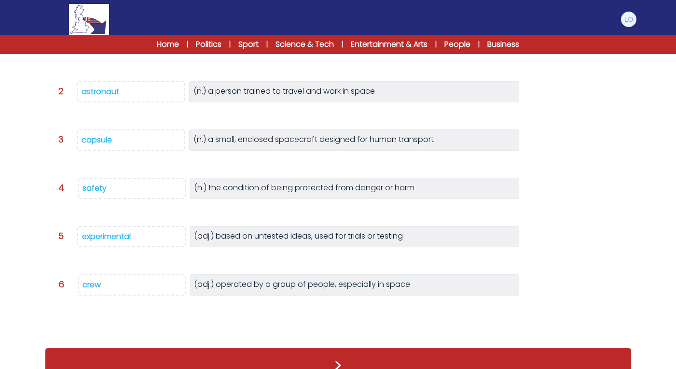
scroll to position [197, 0]
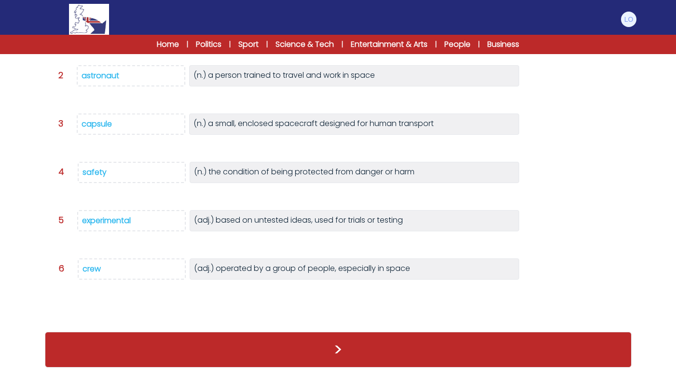
click at [229, 343] on button ">" at bounding box center [338, 350] width 587 height 36
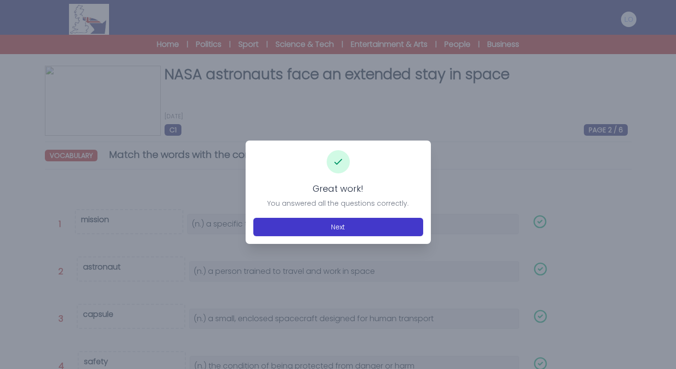
click at [308, 220] on button "Next" at bounding box center [338, 227] width 170 height 18
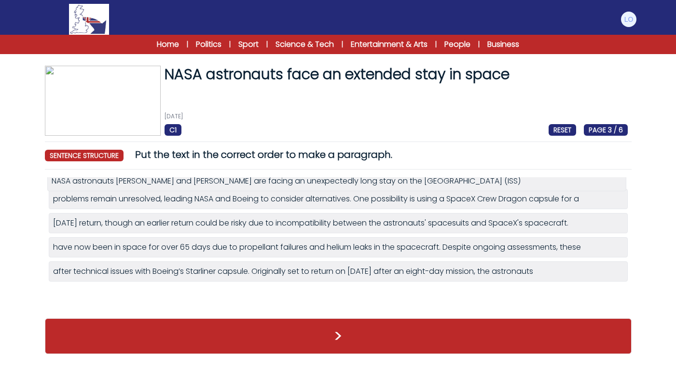
drag, startPoint x: 300, startPoint y: 221, endPoint x: 299, endPoint y: 179, distance: 42.0
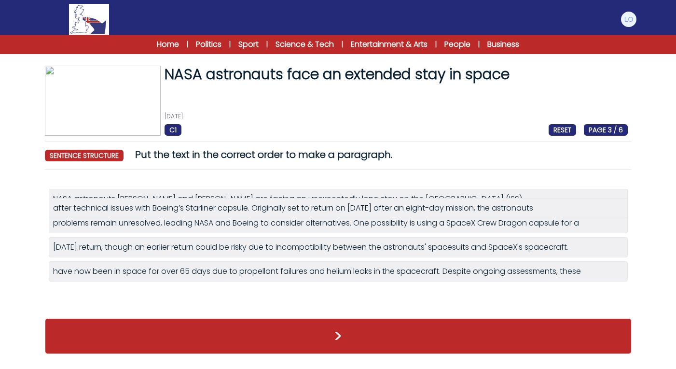
drag, startPoint x: 164, startPoint y: 294, endPoint x: 164, endPoint y: 207, distance: 87.4
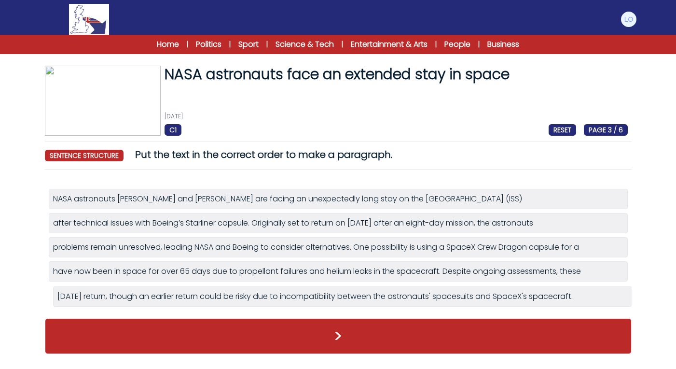
drag, startPoint x: 158, startPoint y: 268, endPoint x: 160, endPoint y: 293, distance: 24.3
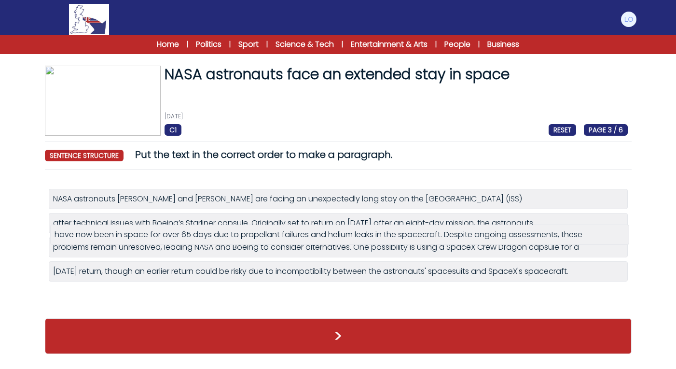
drag, startPoint x: 167, startPoint y: 276, endPoint x: 167, endPoint y: 238, distance: 37.2
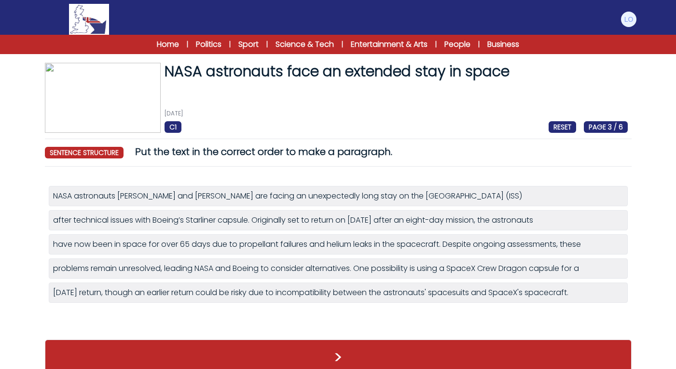
scroll to position [13, 0]
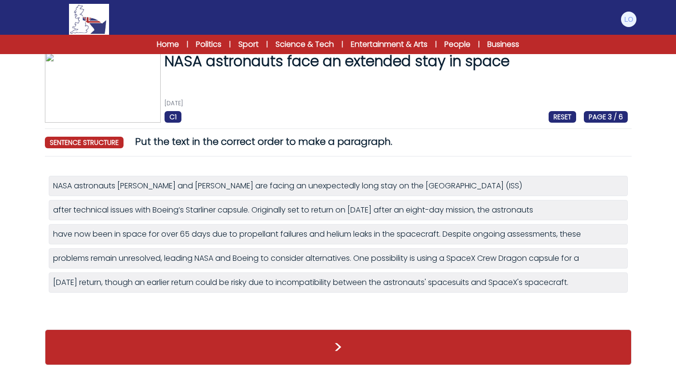
click at [273, 336] on button ">" at bounding box center [338, 347] width 587 height 36
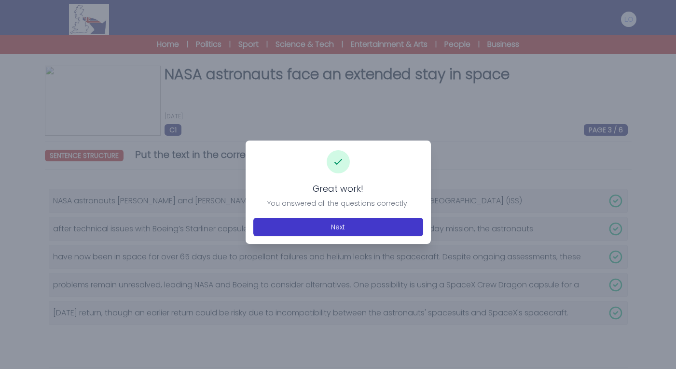
click at [342, 233] on button "Next" at bounding box center [338, 227] width 170 height 18
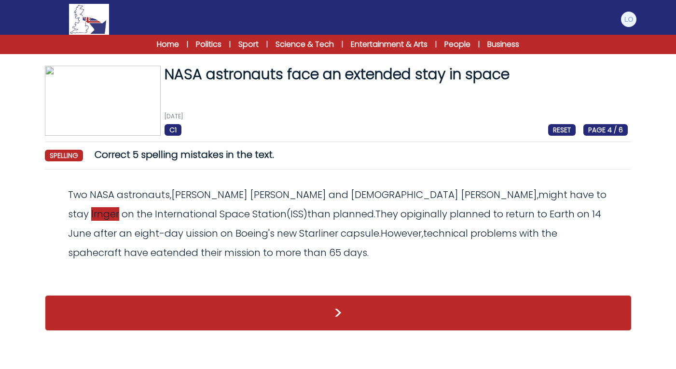
click at [119, 207] on span "lrnger" at bounding box center [105, 214] width 28 height 14
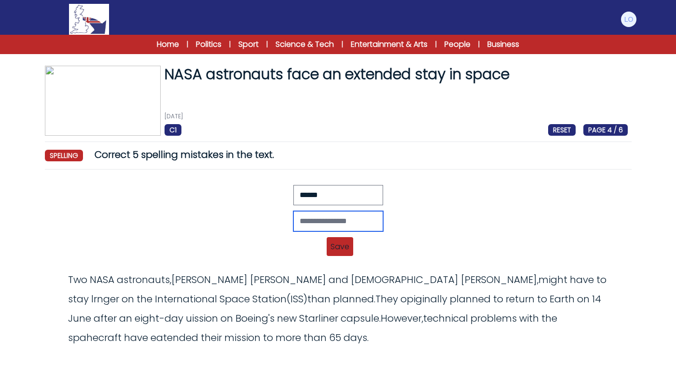
click at [342, 217] on input "text" at bounding box center [339, 221] width 90 height 20
type input "*"
type input "******"
click at [334, 246] on span "Save" at bounding box center [340, 246] width 27 height 19
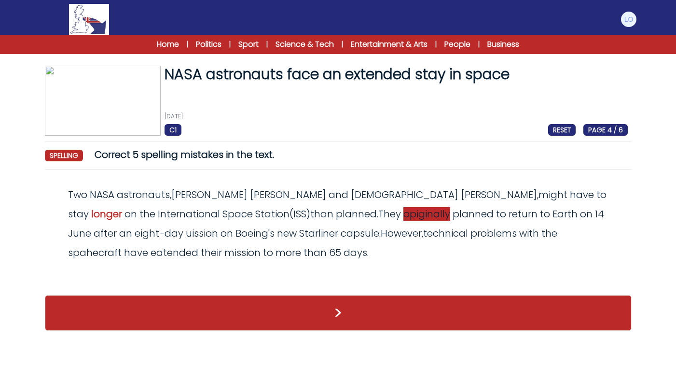
click at [404, 214] on span "opiginally" at bounding box center [427, 214] width 47 height 14
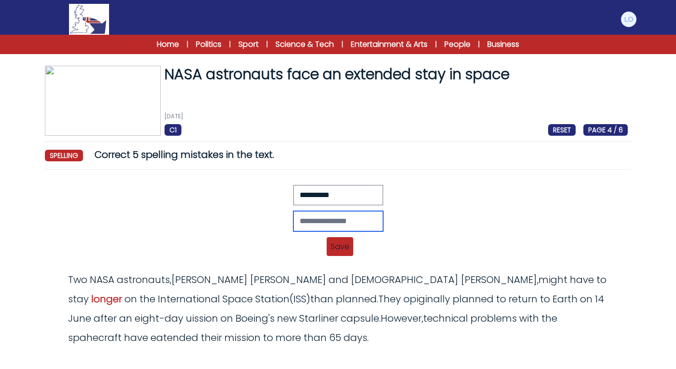
click at [294, 218] on input "text" at bounding box center [339, 221] width 90 height 20
type input "**********"
click at [330, 242] on span "Save" at bounding box center [340, 246] width 27 height 19
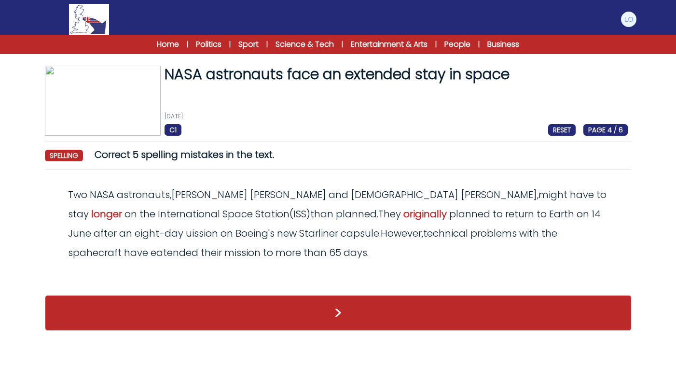
click at [538, 210] on odiv "Two NASA astronauts , Barry Wilmore and Sunita Williams , might have to stay lo…" at bounding box center [337, 223] width 539 height 71
click at [218, 226] on span "uission" at bounding box center [202, 233] width 32 height 14
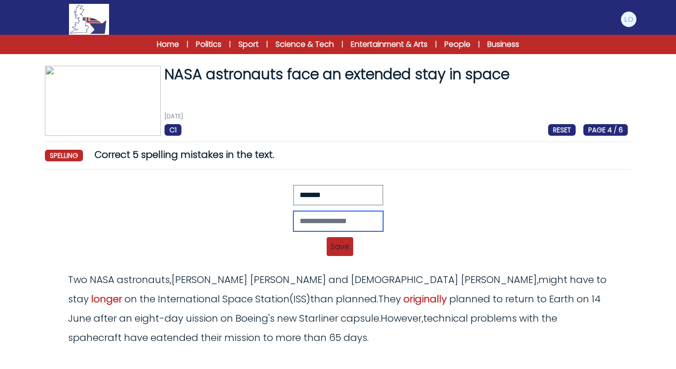
click at [294, 222] on input "text" at bounding box center [339, 221] width 90 height 20
type input "*******"
click at [339, 250] on span "Save" at bounding box center [340, 246] width 27 height 19
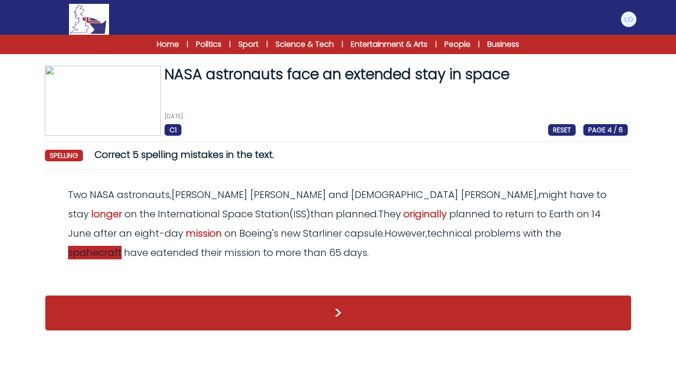
click at [122, 246] on span "spahecraft" at bounding box center [95, 253] width 54 height 14
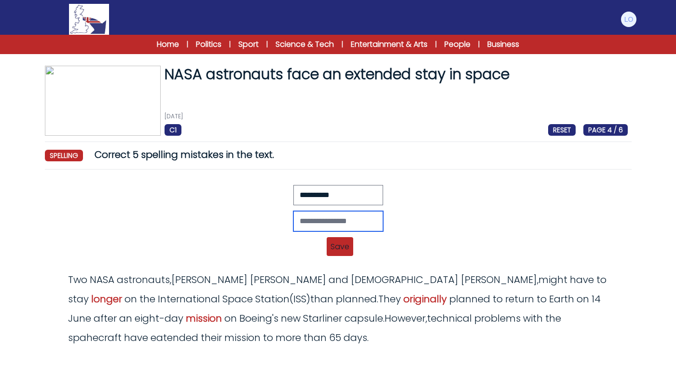
click at [322, 223] on input "text" at bounding box center [339, 221] width 90 height 20
type input "**********"
click at [343, 242] on span "Save" at bounding box center [340, 246] width 27 height 19
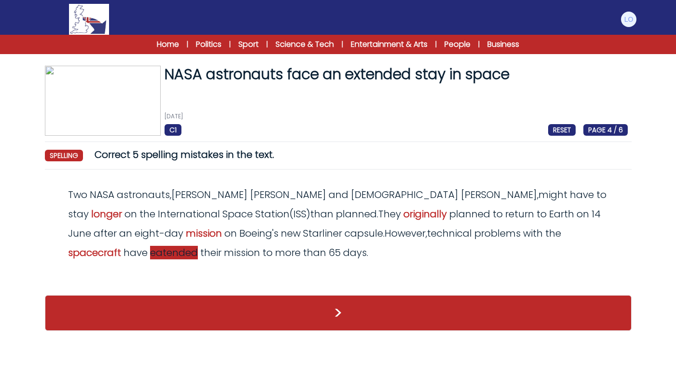
click at [198, 246] on span "eatended" at bounding box center [174, 253] width 48 height 14
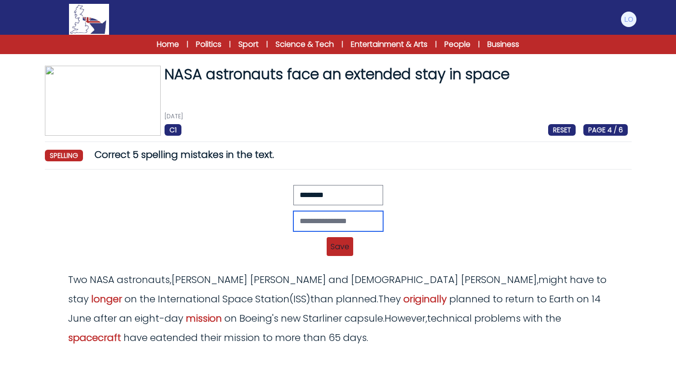
click at [317, 219] on input "text" at bounding box center [339, 221] width 90 height 20
type input "********"
click at [336, 245] on span "Save" at bounding box center [340, 246] width 27 height 19
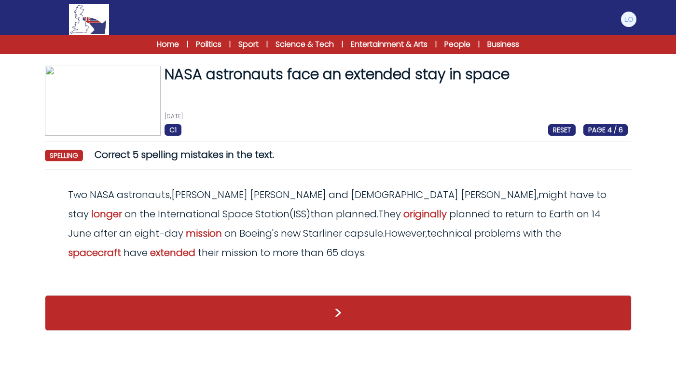
click at [202, 318] on button ">" at bounding box center [338, 313] width 587 height 36
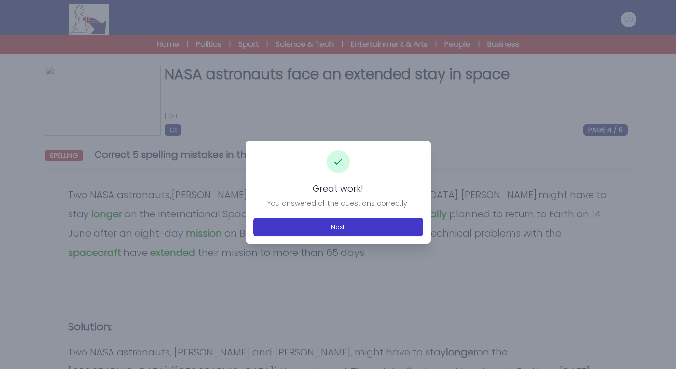
click at [353, 230] on button "Next" at bounding box center [338, 227] width 170 height 18
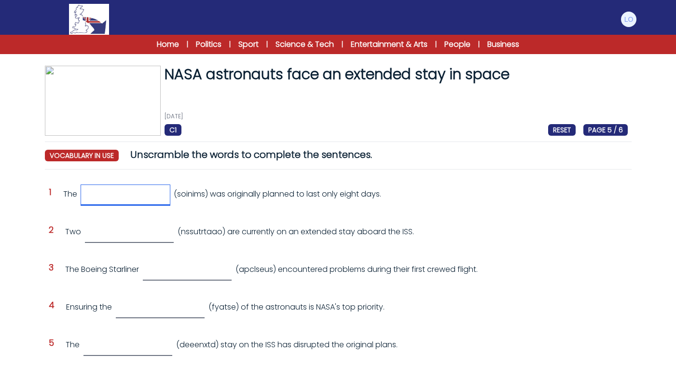
click at [155, 197] on input "text" at bounding box center [125, 195] width 89 height 20
type input "*******"
click at [152, 232] on input "text" at bounding box center [129, 233] width 89 height 20
click at [95, 231] on input "*********" at bounding box center [129, 233] width 89 height 20
type input "**********"
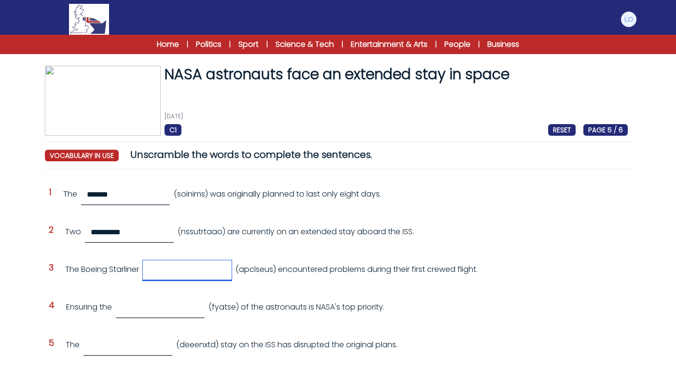
click at [176, 270] on input "text" at bounding box center [187, 270] width 89 height 20
type input "********"
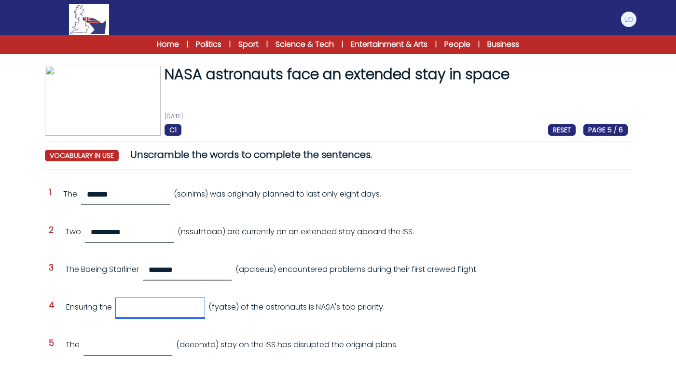
click at [182, 312] on input "text" at bounding box center [160, 308] width 89 height 20
click at [135, 311] on input "text" at bounding box center [160, 308] width 89 height 20
type input "******"
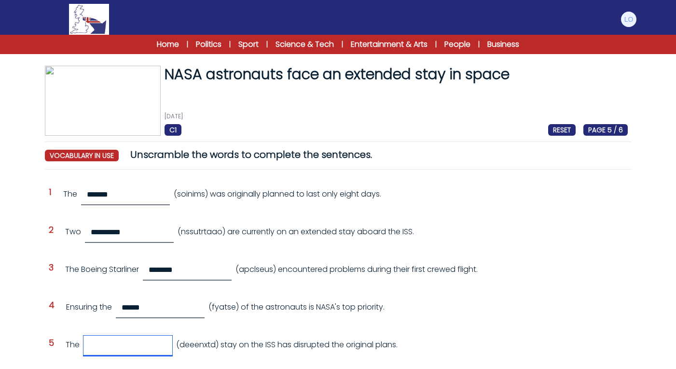
click at [172, 343] on input "text" at bounding box center [128, 346] width 89 height 20
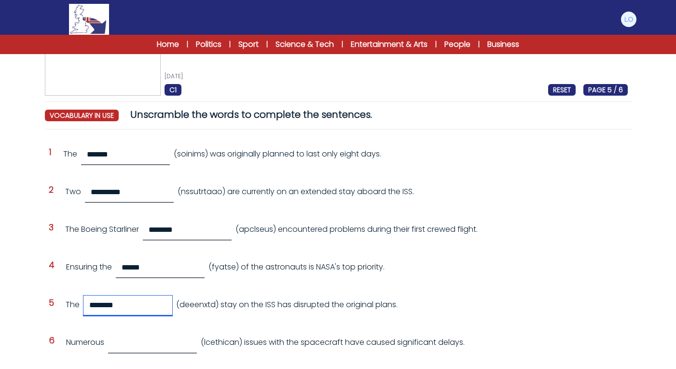
scroll to position [58, 0]
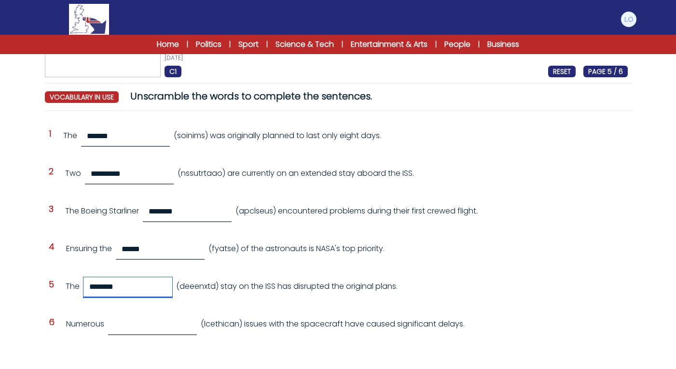
type input "********"
click at [197, 331] on input "text" at bounding box center [152, 325] width 89 height 20
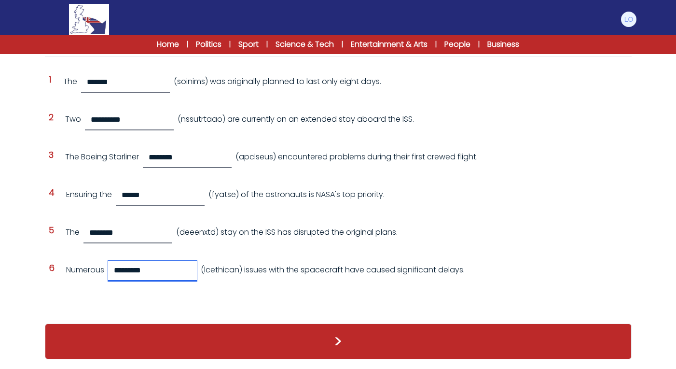
scroll to position [115, 0]
type input "*********"
click at [297, 350] on button ">" at bounding box center [338, 341] width 587 height 36
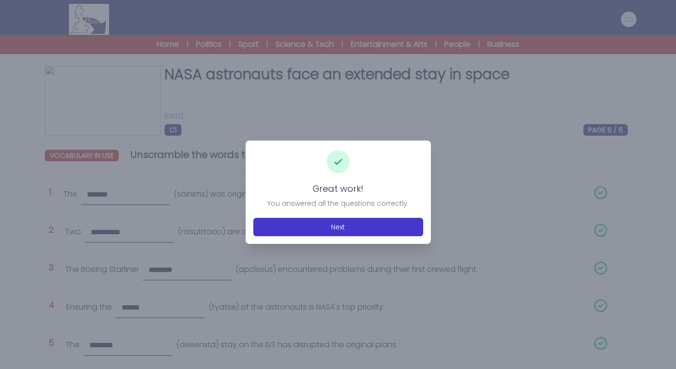
click at [350, 223] on button "Next" at bounding box center [338, 227] width 170 height 18
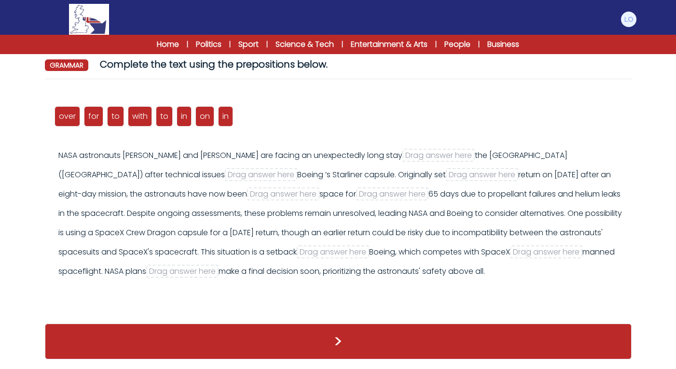
scroll to position [90, 0]
drag, startPoint x: 207, startPoint y: 113, endPoint x: 462, endPoint y: 154, distance: 259.2
click at [461, 154] on span "on" at bounding box center [455, 154] width 10 height 11
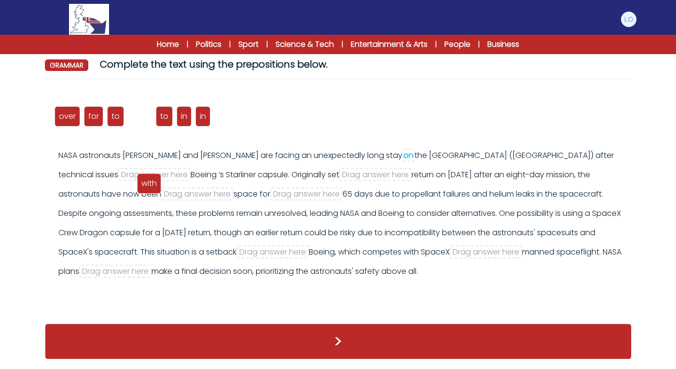
drag, startPoint x: 136, startPoint y: 115, endPoint x: 145, endPoint y: 182, distance: 67.7
click at [145, 183] on span "with" at bounding box center [148, 183] width 15 height 11
drag, startPoint x: 135, startPoint y: 117, endPoint x: 146, endPoint y: 176, distance: 59.8
click at [146, 176] on span "with" at bounding box center [150, 174] width 15 height 11
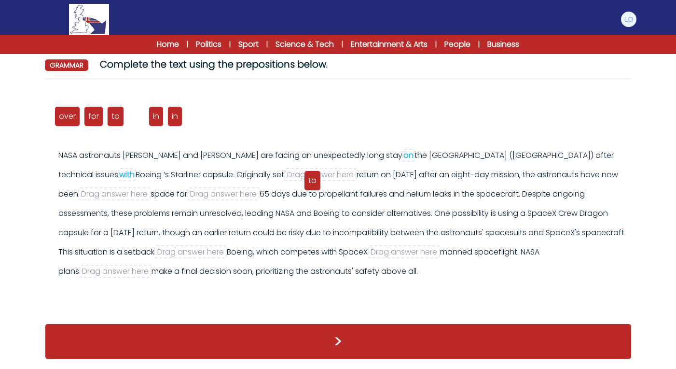
drag, startPoint x: 137, startPoint y: 118, endPoint x: 313, endPoint y: 182, distance: 187.4
click at [313, 182] on span "to" at bounding box center [312, 180] width 8 height 11
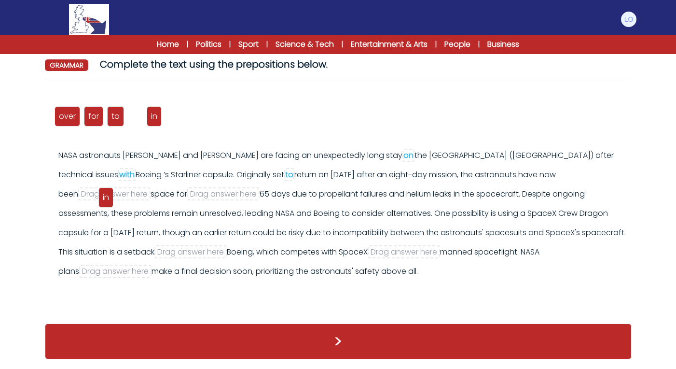
drag, startPoint x: 134, startPoint y: 118, endPoint x: 104, endPoint y: 198, distance: 84.9
click at [104, 198] on span "in" at bounding box center [106, 197] width 6 height 11
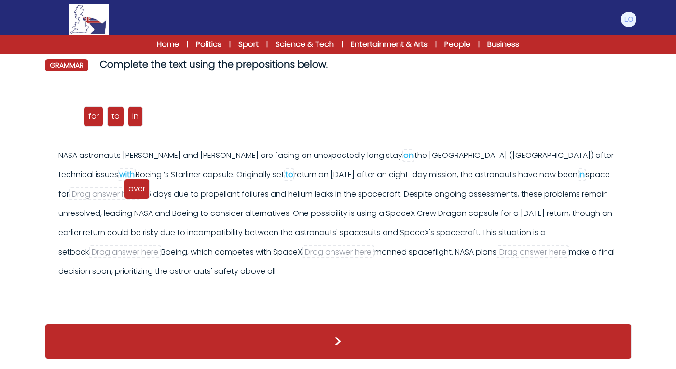
drag, startPoint x: 72, startPoint y: 118, endPoint x: 144, endPoint y: 196, distance: 106.3
click at [144, 194] on span "over" at bounding box center [136, 188] width 17 height 11
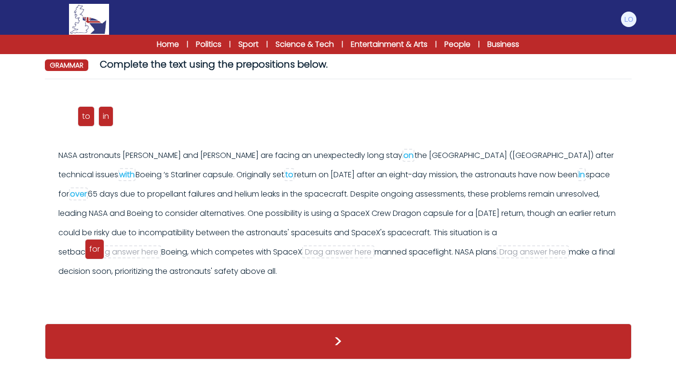
drag, startPoint x: 62, startPoint y: 114, endPoint x: 92, endPoint y: 250, distance: 139.4
click at [92, 250] on span "for" at bounding box center [94, 248] width 11 height 11
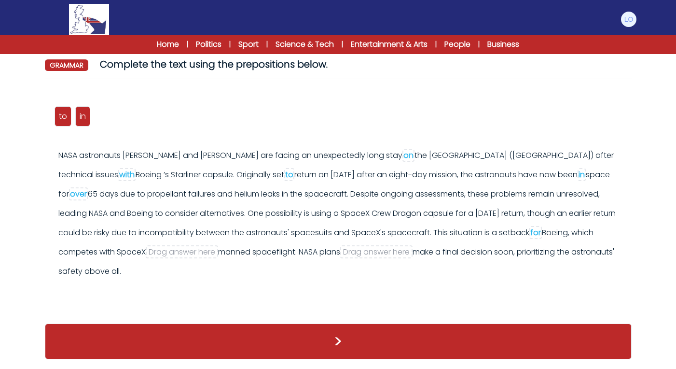
drag, startPoint x: 51, startPoint y: 118, endPoint x: 252, endPoint y: 269, distance: 250.9
click at [252, 269] on div "over for to with to in on in >" at bounding box center [338, 200] width 587 height 227
click at [252, 269] on div "NASA astronauts Barry Eugene Wilmore and Sunita Williams are facing an unexpect…" at bounding box center [343, 213] width 570 height 135
drag, startPoint x: 66, startPoint y: 116, endPoint x: 467, endPoint y: 257, distance: 425.8
click at [467, 257] on span "to" at bounding box center [465, 257] width 8 height 11
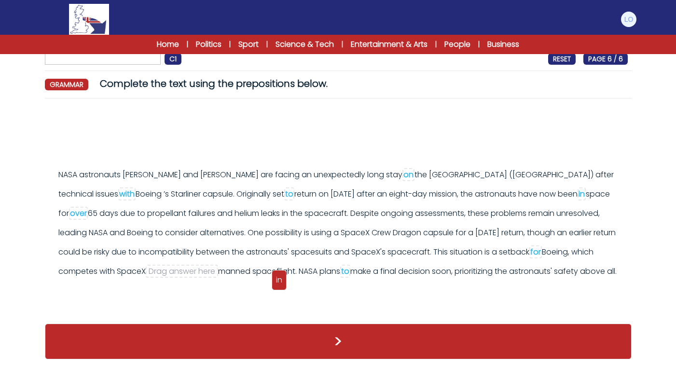
drag, startPoint x: 63, startPoint y: 111, endPoint x: 273, endPoint y: 247, distance: 250.9
click at [278, 274] on span "in" at bounding box center [279, 279] width 6 height 11
drag, startPoint x: 60, startPoint y: 110, endPoint x: 263, endPoint y: 245, distance: 243.3
click at [263, 261] on div "in" at bounding box center [264, 271] width 15 height 20
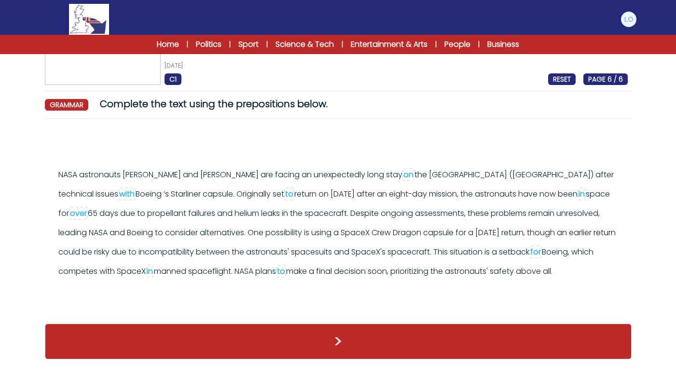
click at [339, 346] on button ">" at bounding box center [338, 341] width 587 height 36
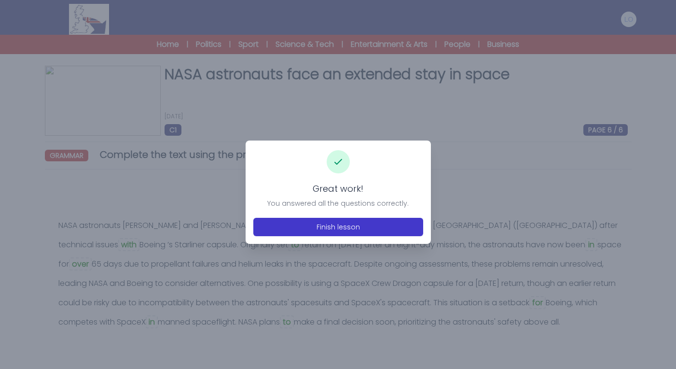
click at [346, 226] on button "Finish lesson" at bounding box center [338, 227] width 170 height 18
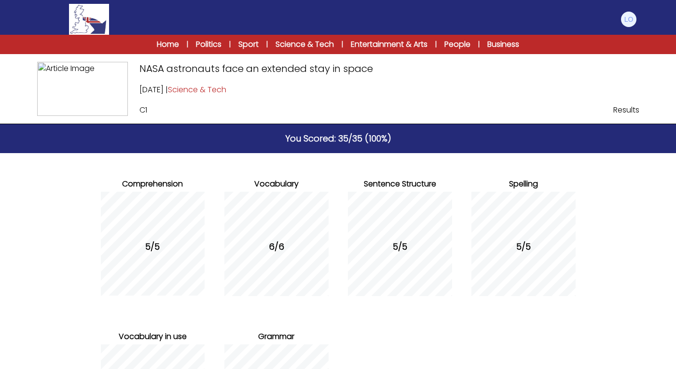
click at [639, 12] on div "Manage Account My Account Language English Español [DEMOGRAPHIC_DATA] B1 B2" at bounding box center [338, 19] width 618 height 31
click at [635, 14] on button at bounding box center [628, 19] width 17 height 17
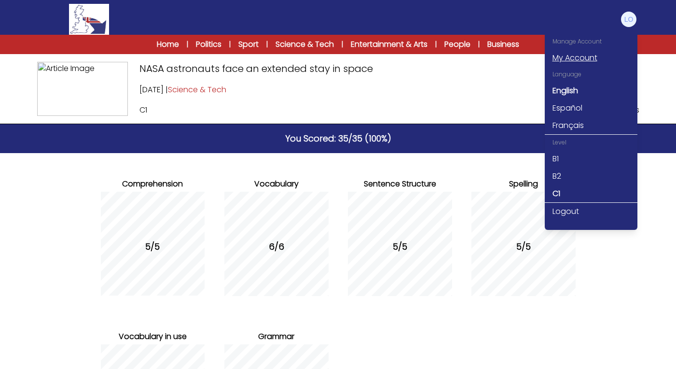
click at [581, 62] on link "My Account" at bounding box center [591, 57] width 93 height 17
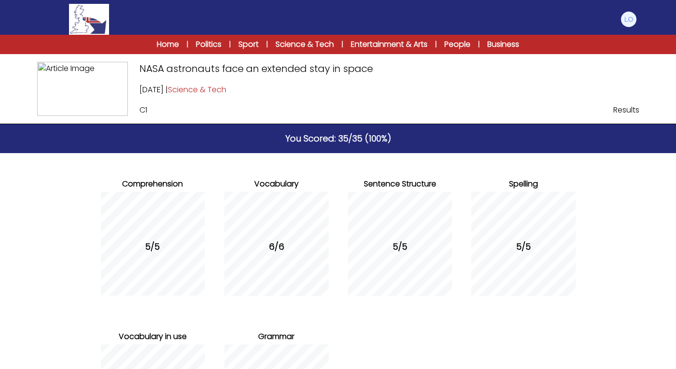
click at [632, 14] on img at bounding box center [628, 19] width 15 height 15
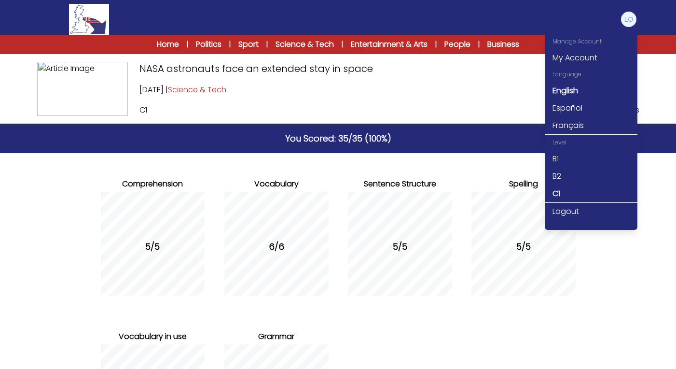
click at [503, 85] on span "[DATE] | Science & Tech" at bounding box center [339, 90] width 398 height 12
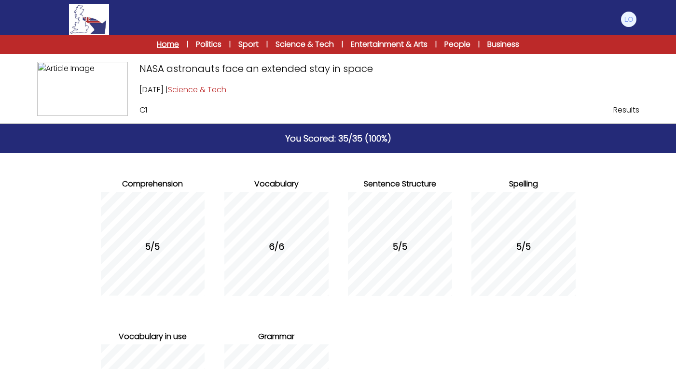
click at [166, 46] on link "Home" at bounding box center [168, 45] width 22 height 12
